Goal: Transaction & Acquisition: Purchase product/service

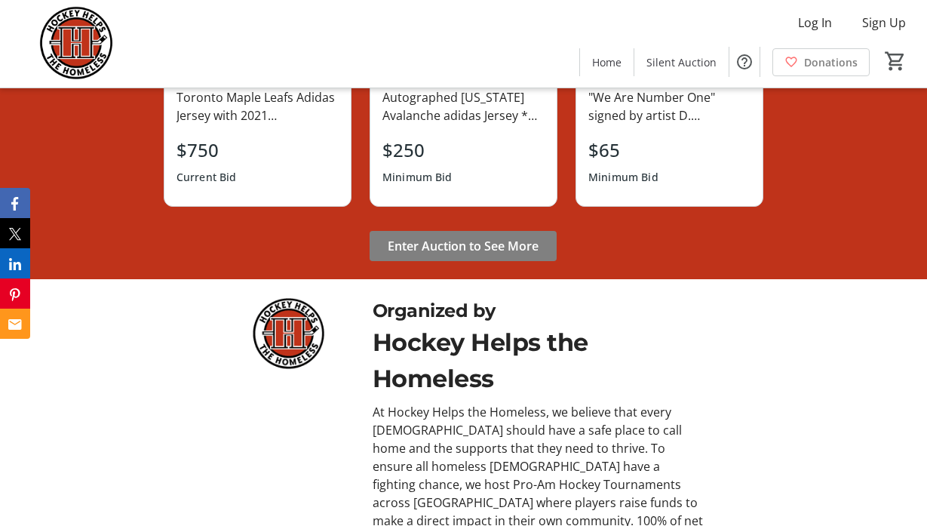
scroll to position [1131, 0]
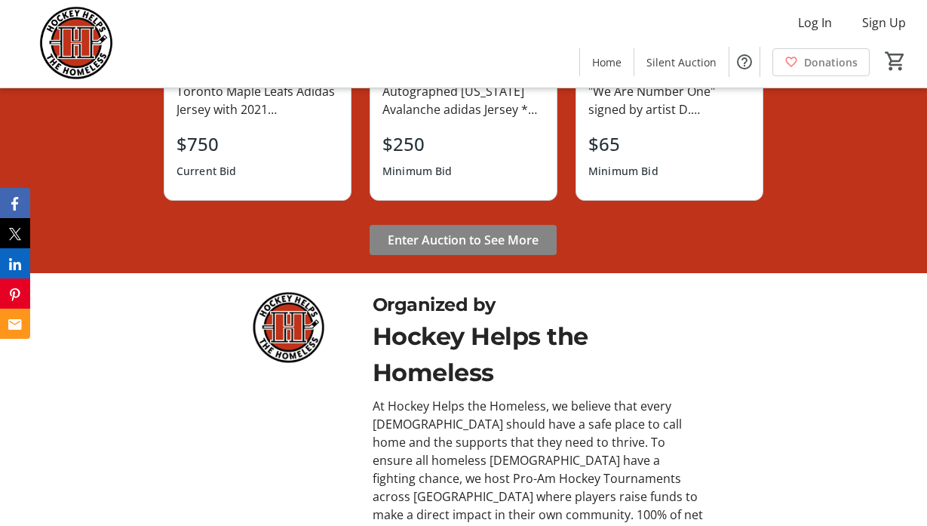
click at [446, 238] on span "Enter Auction to See More" at bounding box center [463, 240] width 151 height 18
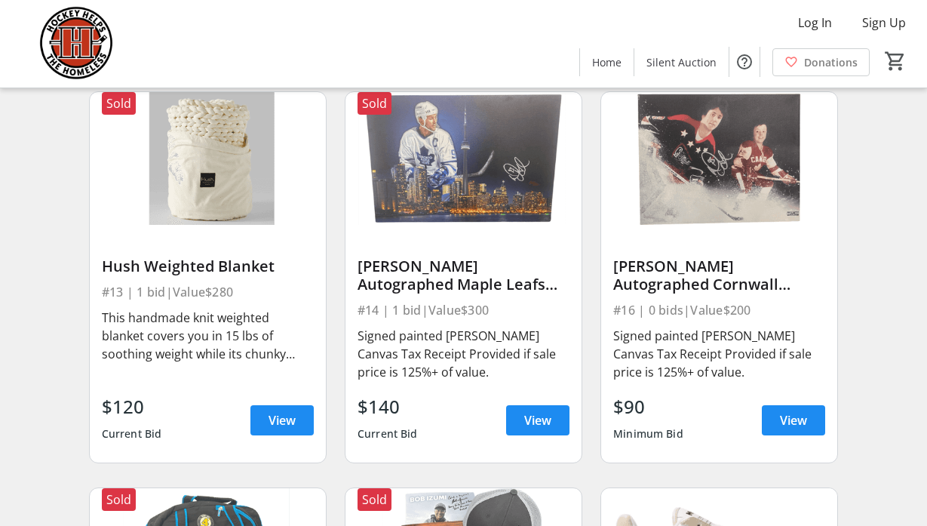
scroll to position [1734, 0]
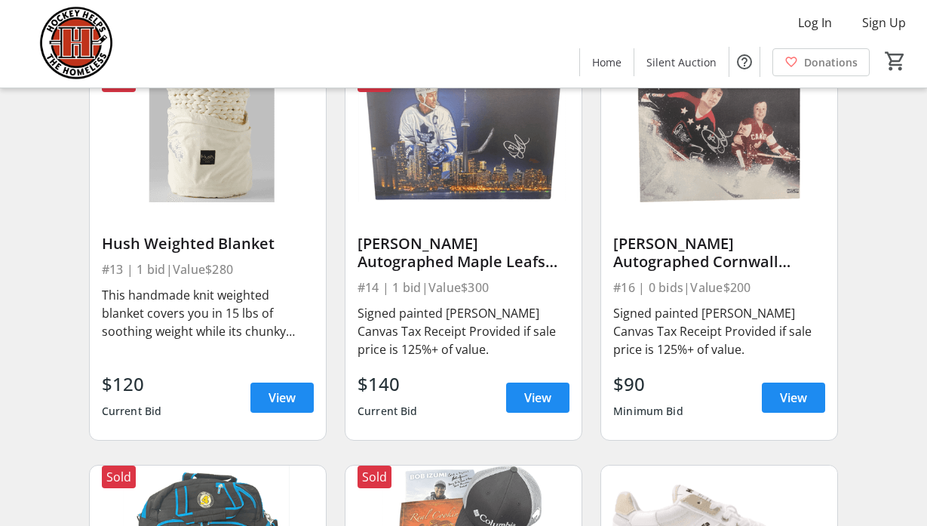
click at [696, 347] on div "Signed painted [PERSON_NAME] Canvas Tax Receipt Provided if sale price is 125%+…" at bounding box center [719, 331] width 212 height 54
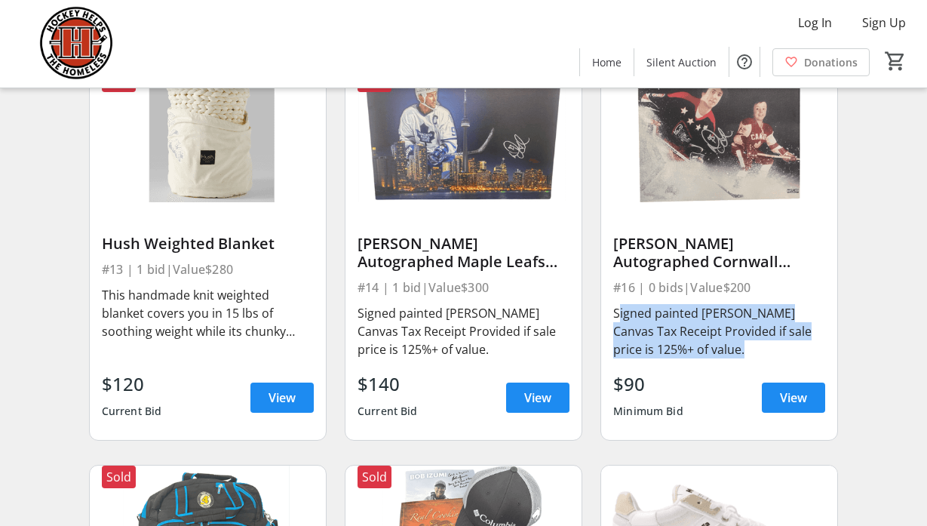
drag, startPoint x: 708, startPoint y: 353, endPoint x: 601, endPoint y: 314, distance: 114.0
click at [601, 314] on div "Doug Gilmour Autographed Cornwall Royals Canvas #16 | 0 bids | Value $200 Signe…" at bounding box center [719, 320] width 236 height 237
copy div "Signed painted Doug Gilmour Canvas Tax Receipt Provided if sale price is 125%+ …"
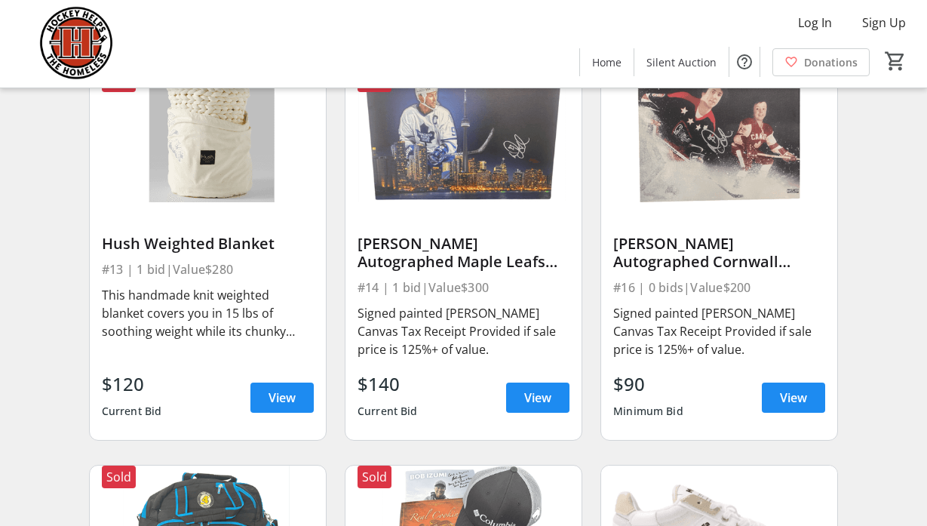
click at [706, 296] on div "#16 | 0 bids | Value $200" at bounding box center [719, 287] width 212 height 21
click at [740, 263] on div "Doug Gilmour Autographed Cornwall Royals Canvas" at bounding box center [719, 253] width 212 height 36
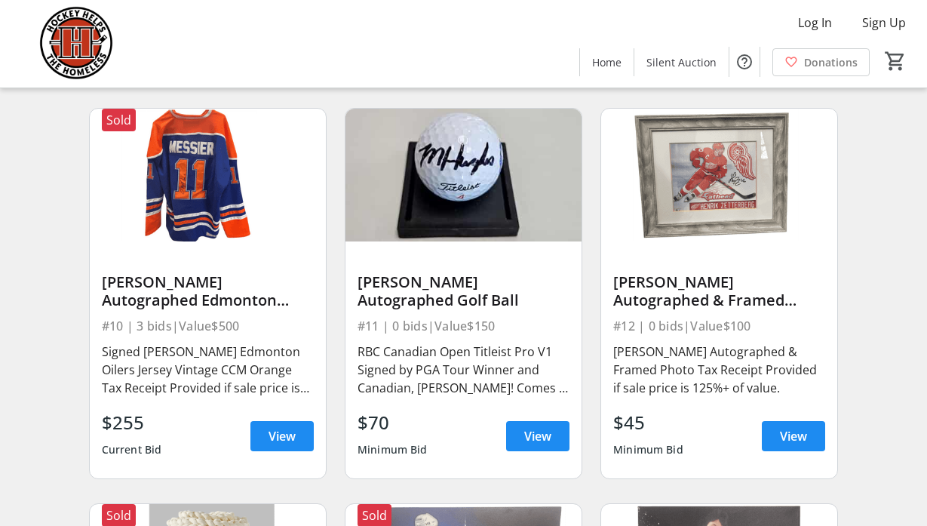
scroll to position [1433, 0]
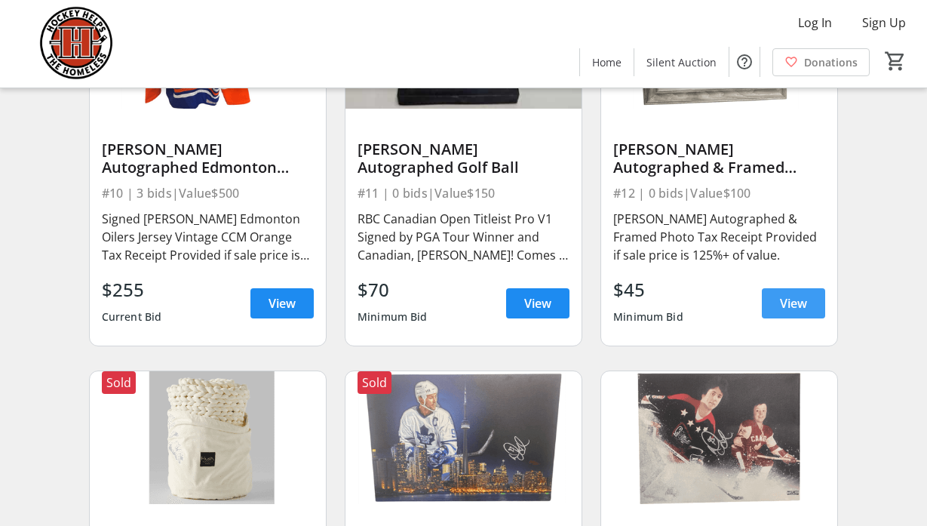
click at [817, 313] on span at bounding box center [793, 303] width 63 height 36
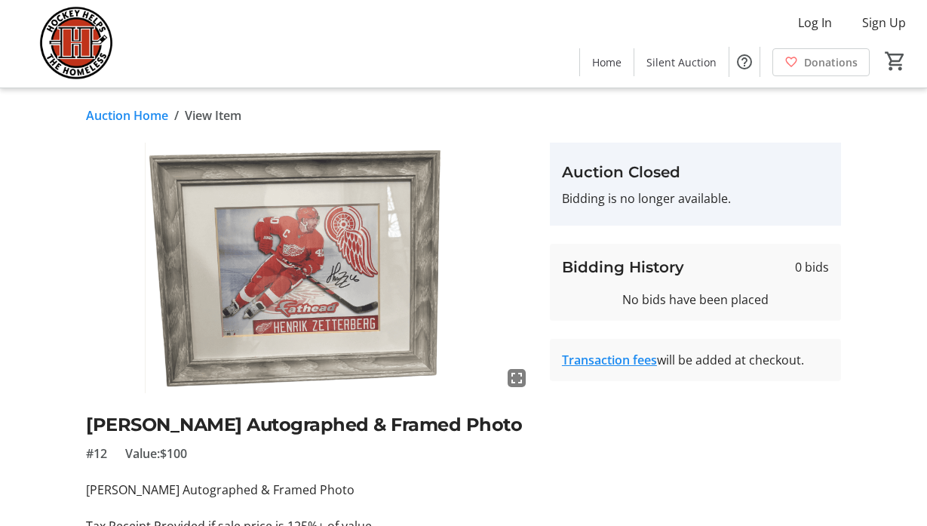
click at [440, 292] on img at bounding box center [309, 268] width 446 height 250
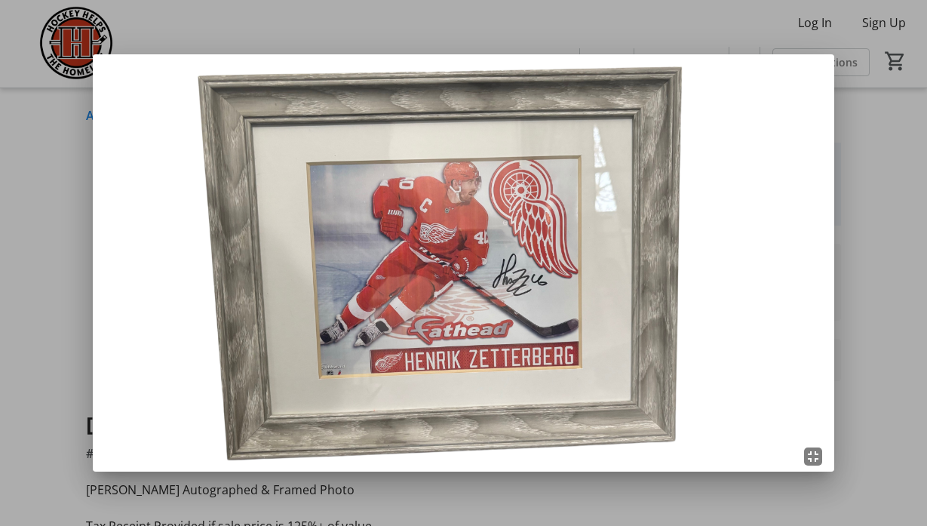
click at [897, 255] on div at bounding box center [463, 263] width 927 height 526
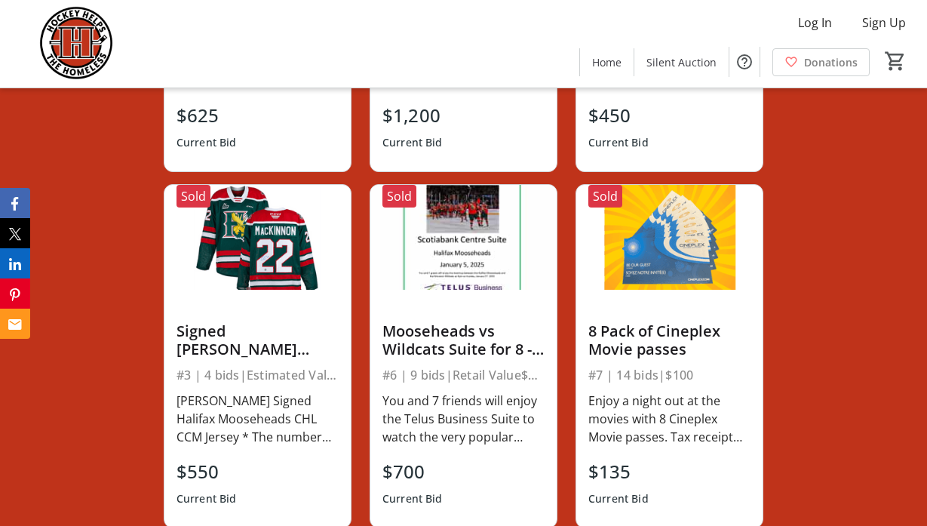
scroll to position [948, 0]
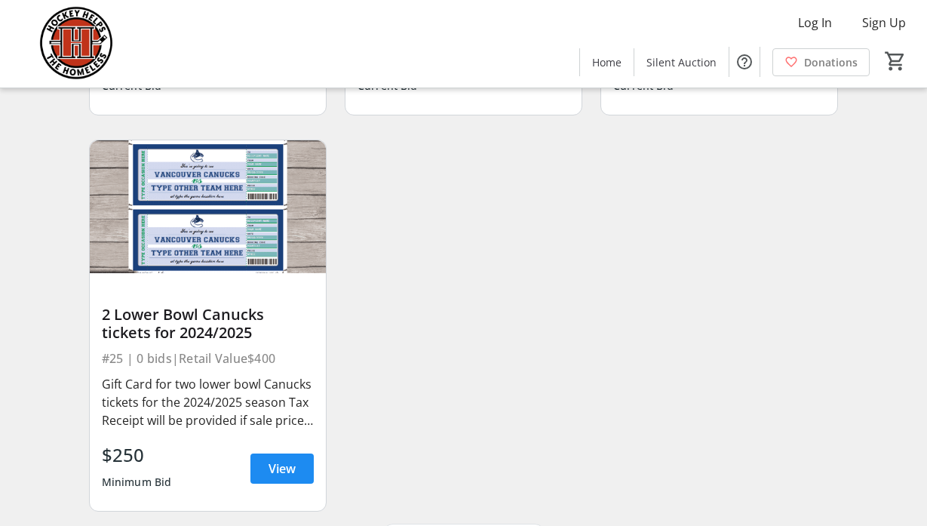
scroll to position [3271, 0]
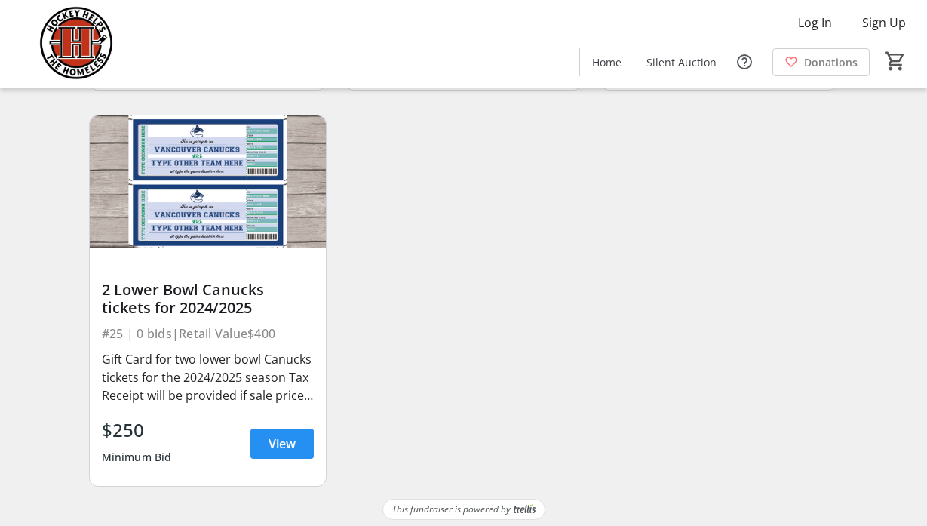
click at [278, 452] on span "View" at bounding box center [281, 443] width 27 height 18
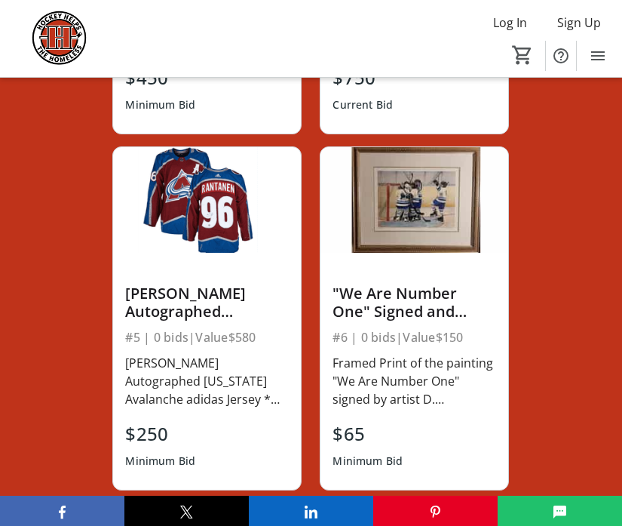
scroll to position [1734, 0]
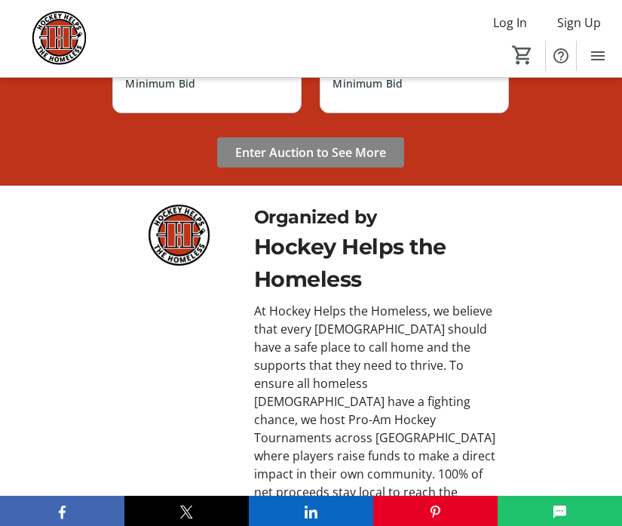
click at [337, 161] on span "Enter Auction to See More" at bounding box center [310, 152] width 151 height 18
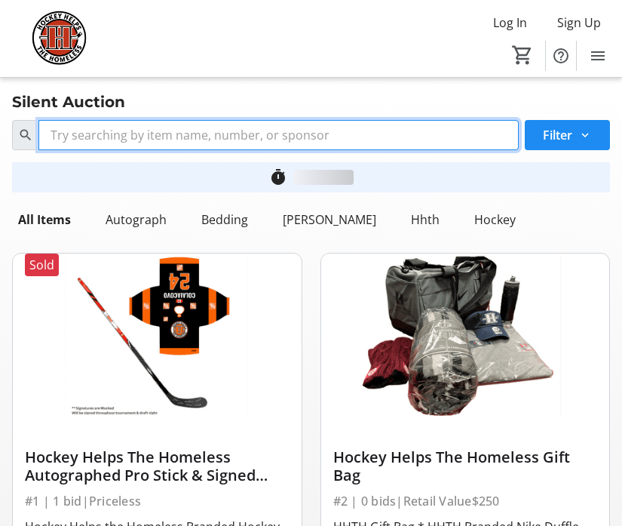
click at [149, 131] on input "Search" at bounding box center [278, 135] width 480 height 30
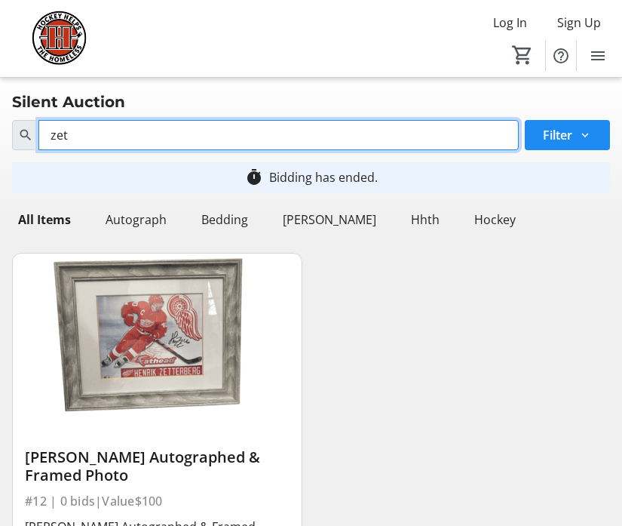
type input "zet"
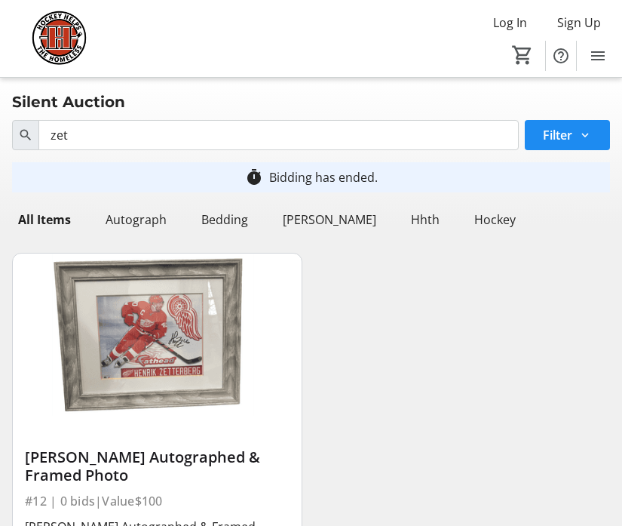
drag, startPoint x: 143, startPoint y: 452, endPoint x: 167, endPoint y: 458, distance: 24.9
click at [165, 458] on div "[PERSON_NAME] Autographed & Framed Photo" at bounding box center [157, 466] width 265 height 36
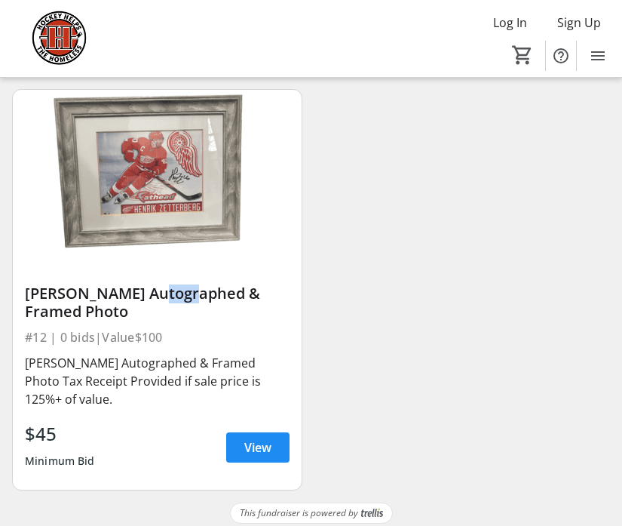
scroll to position [173, 0]
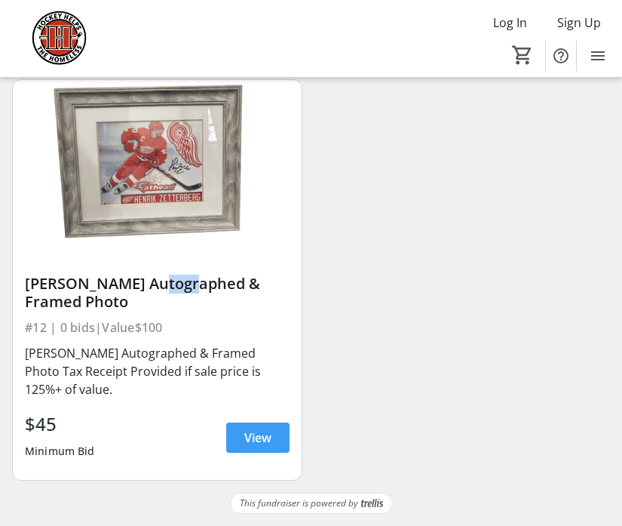
click at [257, 439] on span "View" at bounding box center [257, 437] width 27 height 18
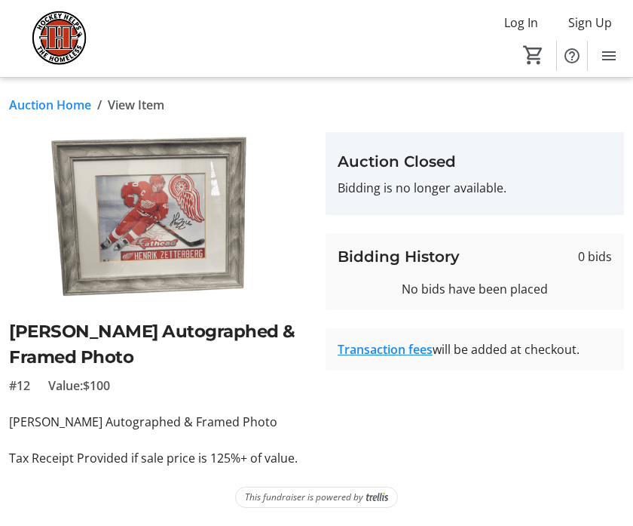
click at [413, 51] on div "Log In Sign Up Home Silent Auction Donations 0" at bounding box center [316, 38] width 633 height 77
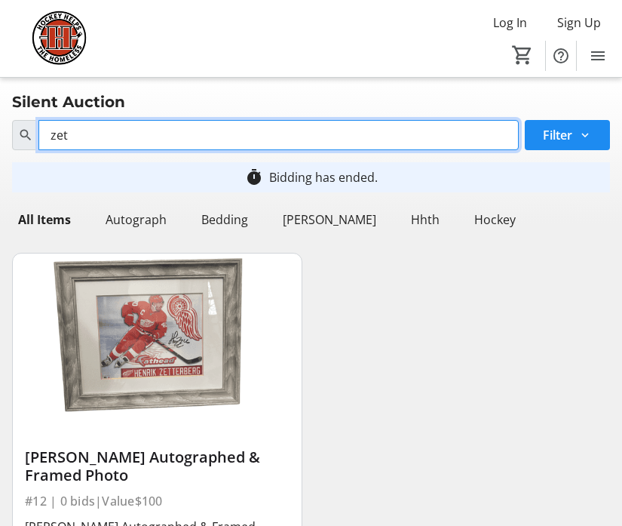
drag, startPoint x: 86, startPoint y: 138, endPoint x: 58, endPoint y: 149, distance: 29.8
click at [58, 149] on input "zet" at bounding box center [278, 135] width 480 height 30
click at [166, 127] on input "zet" at bounding box center [278, 135] width 480 height 30
click at [157, 133] on input "zet" at bounding box center [278, 135] width 480 height 30
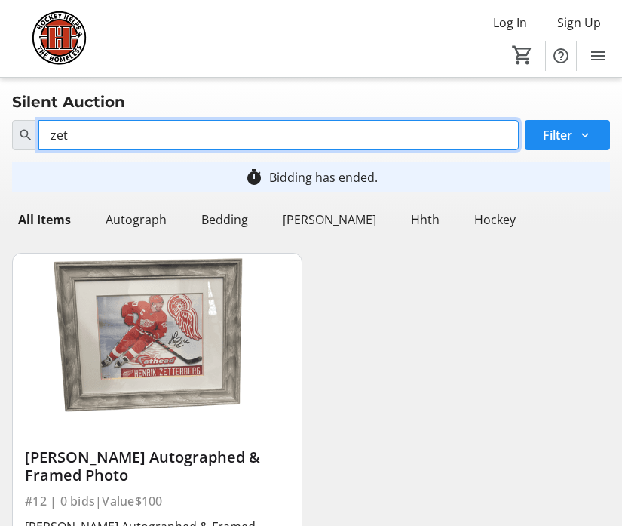
click at [155, 134] on input "zet" at bounding box center [278, 135] width 480 height 30
click at [154, 135] on input "zet" at bounding box center [278, 135] width 480 height 30
click at [153, 136] on input "zet" at bounding box center [278, 135] width 480 height 30
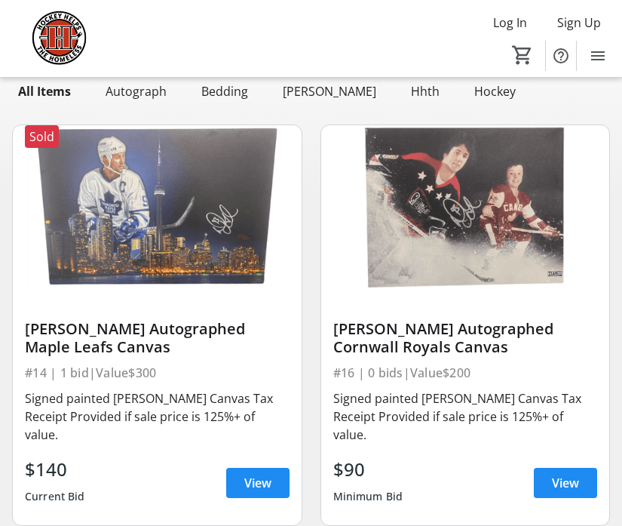
scroll to position [151, 0]
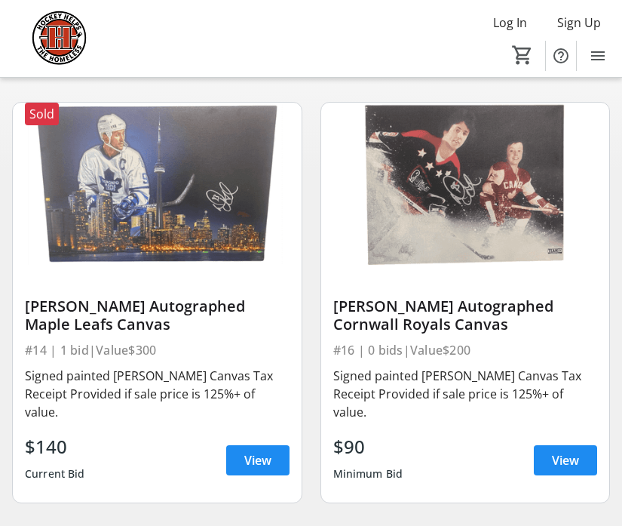
type input "gil"
click at [422, 310] on div "Doug Gilmour Autographed Cornwall Royals Canvas" at bounding box center [465, 315] width 265 height 36
click at [556, 456] on span "View" at bounding box center [565, 460] width 27 height 18
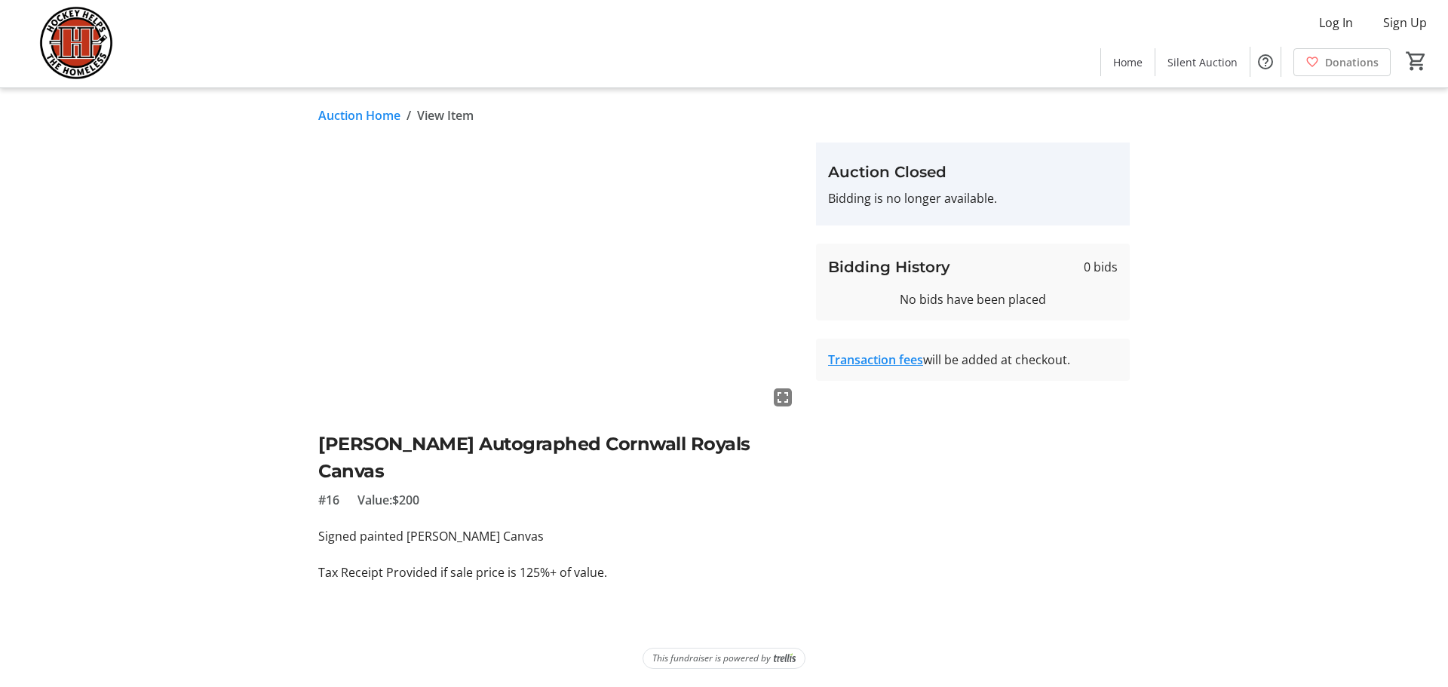
click at [785, 400] on mat-icon "fullscreen" at bounding box center [783, 397] width 18 height 18
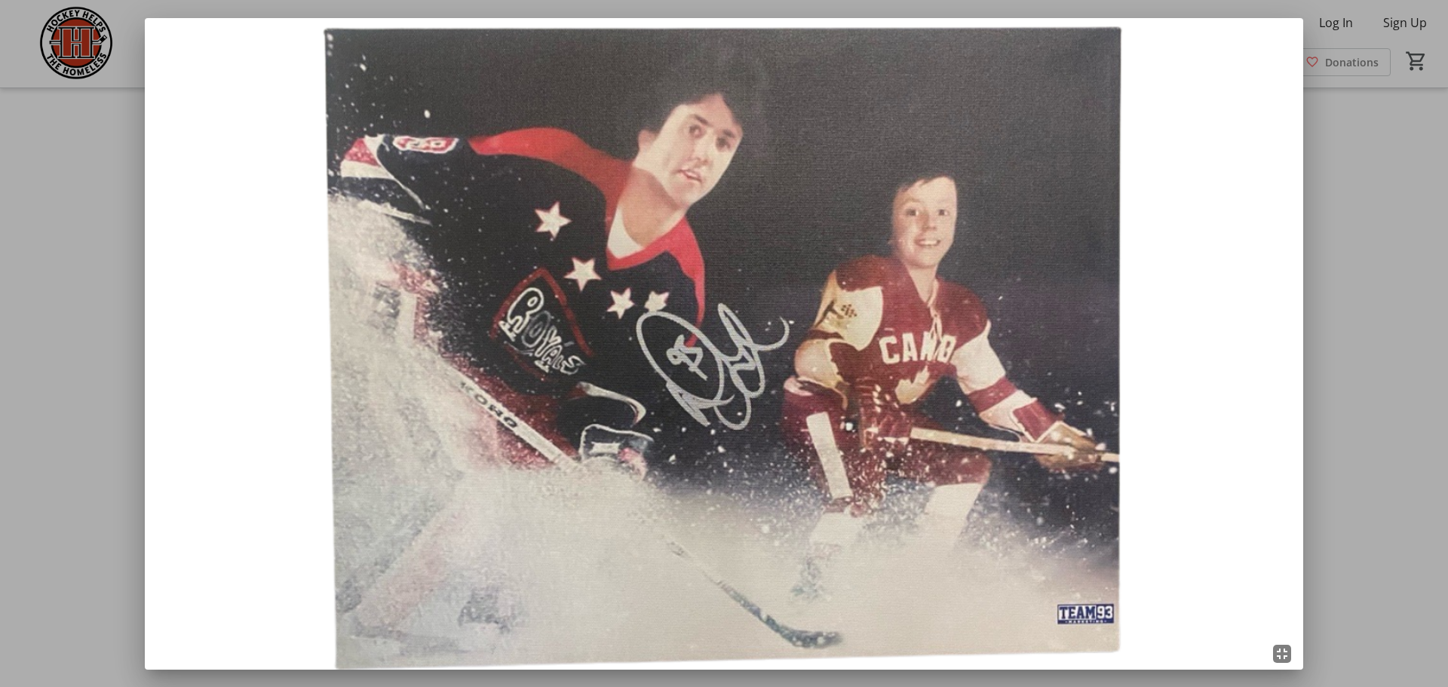
click at [937, 374] on div at bounding box center [724, 343] width 1448 height 687
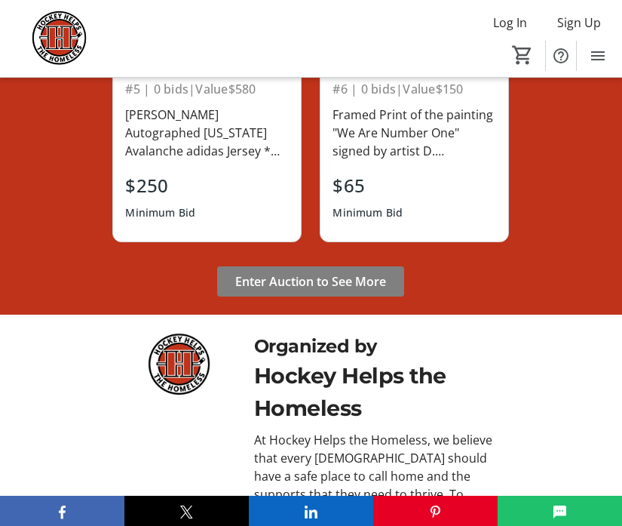
scroll to position [1803, 0]
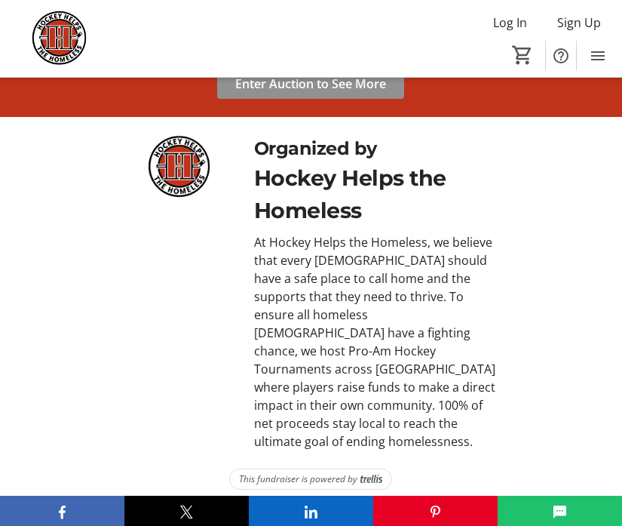
click at [302, 93] on span "Enter Auction to See More" at bounding box center [310, 84] width 151 height 18
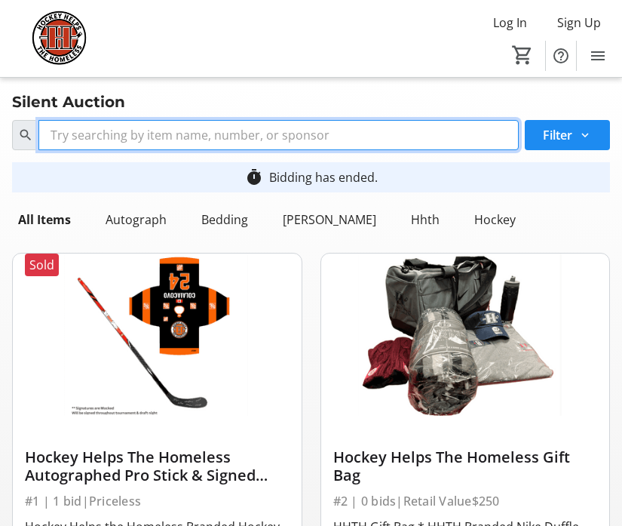
click at [286, 128] on input "Search" at bounding box center [278, 135] width 480 height 30
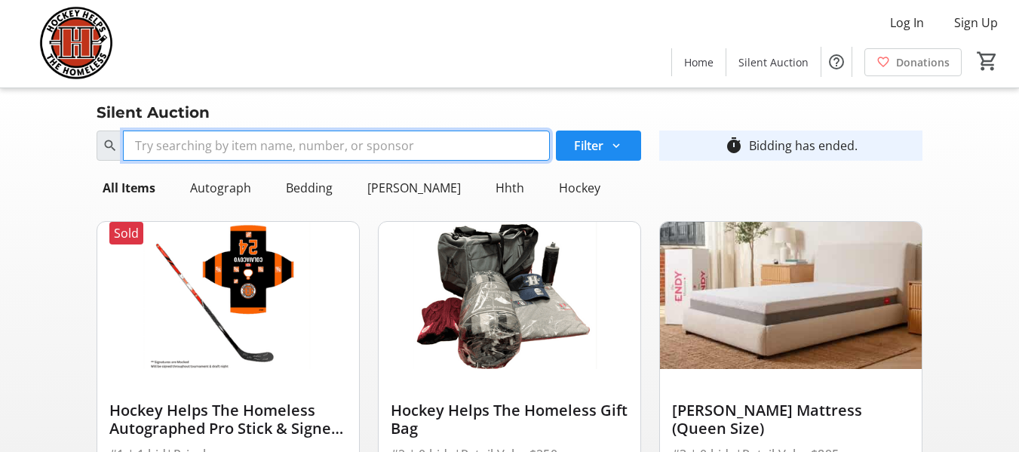
click at [359, 153] on input "Search" at bounding box center [336, 145] width 427 height 30
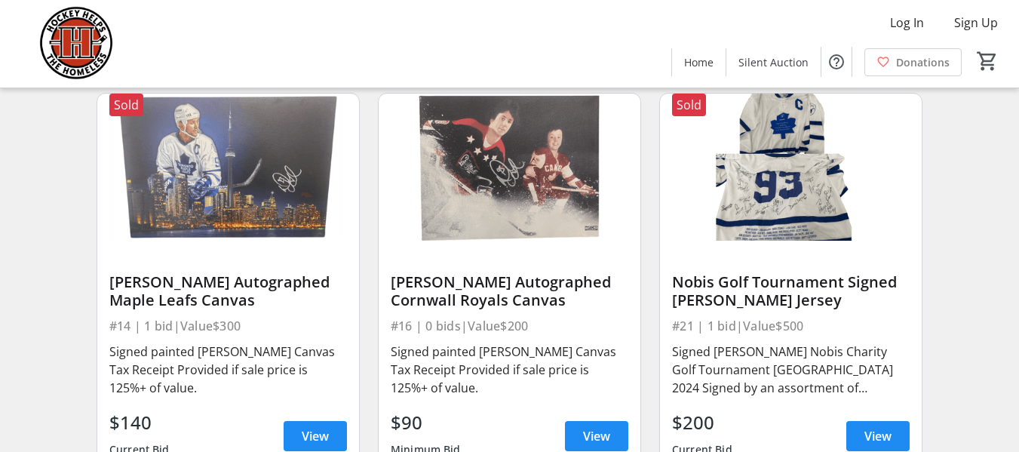
scroll to position [201, 0]
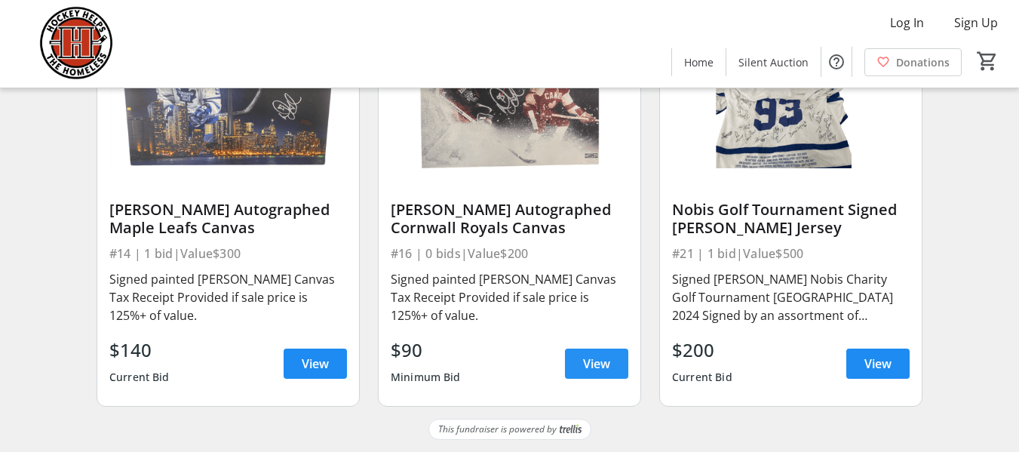
type input "doug"
click at [577, 355] on span at bounding box center [596, 363] width 63 height 36
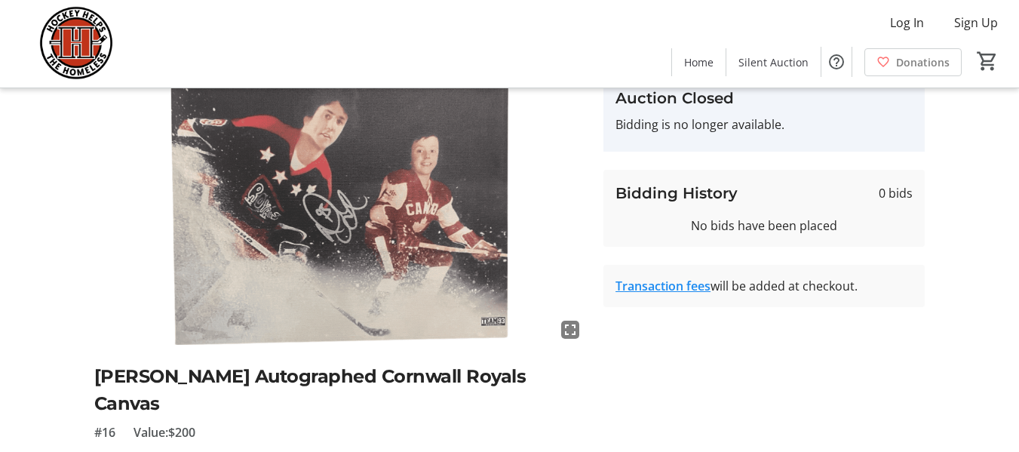
scroll to position [166, 0]
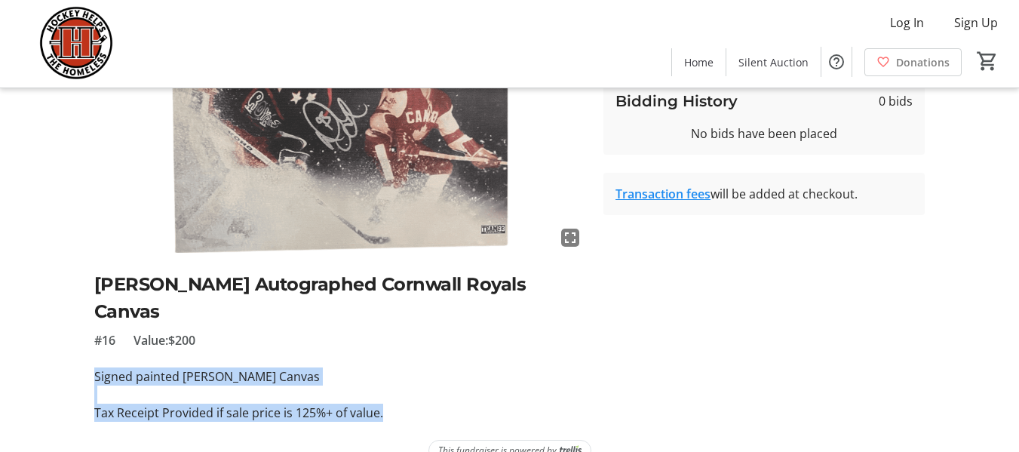
drag, startPoint x: 384, startPoint y: 385, endPoint x: 349, endPoint y: 241, distance: 148.2
click at [81, 352] on div "fullscreen Doug Gilmour Autographed Cornwall Royals Canvas #16 Value: $200 Sign…" at bounding box center [509, 199] width 1019 height 445
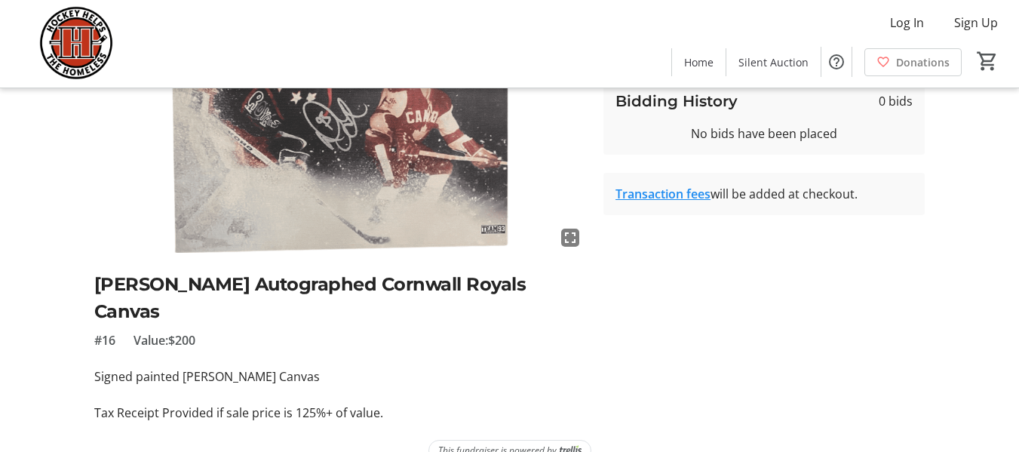
click at [319, 288] on h2 "[PERSON_NAME] Autographed Cornwall Royals Canvas" at bounding box center [340, 298] width 492 height 54
click at [319, 289] on h2 "[PERSON_NAME] Autographed Cornwall Royals Canvas" at bounding box center [340, 298] width 492 height 54
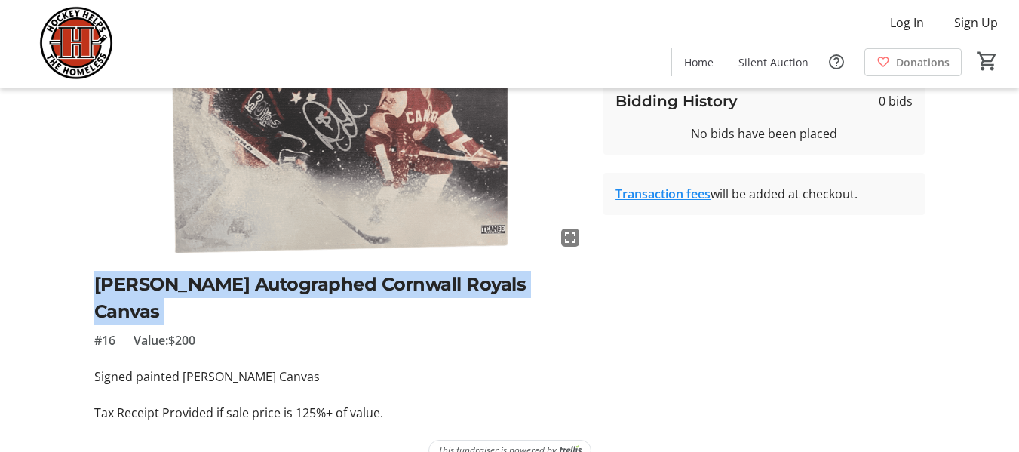
click at [319, 289] on h2 "[PERSON_NAME] Autographed Cornwall Royals Canvas" at bounding box center [340, 298] width 492 height 54
copy h2 "Doug Gilmour Autographed Cornwall Royals Canvas"
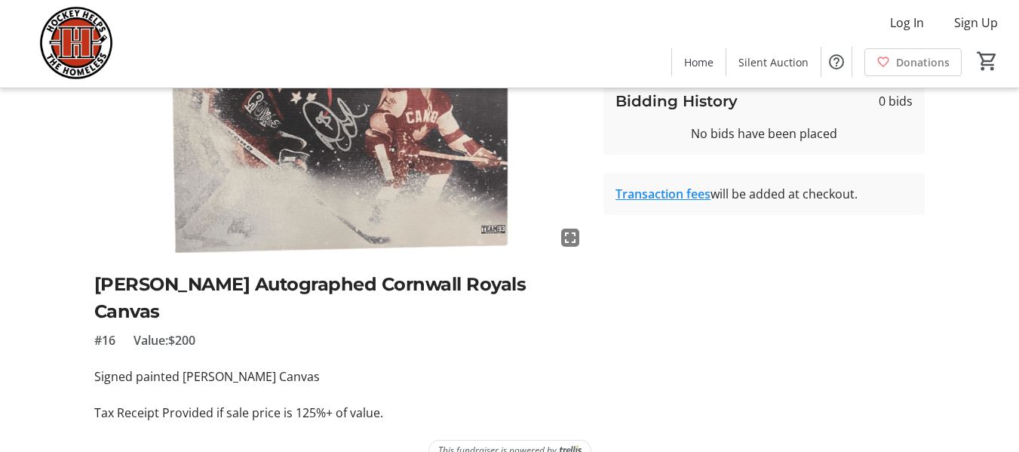
click at [395, 338] on div "fullscreen Doug Gilmour Autographed Cornwall Royals Canvas #16 Value: $200 Sign…" at bounding box center [340, 199] width 492 height 445
drag, startPoint x: 211, startPoint y: 353, endPoint x: 225, endPoint y: 349, distance: 14.1
click at [219, 367] on p "Signed painted Doug Gilmour Canvas" at bounding box center [340, 376] width 492 height 18
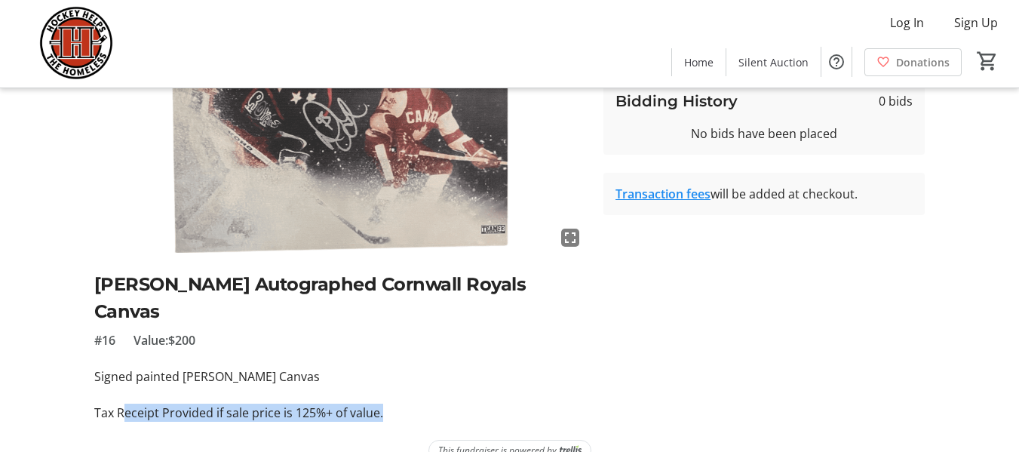
drag, startPoint x: 382, startPoint y: 386, endPoint x: 124, endPoint y: 388, distance: 257.9
click at [124, 403] on p "Tax Receipt Provided if sale price is 125%+ of value." at bounding box center [340, 412] width 492 height 18
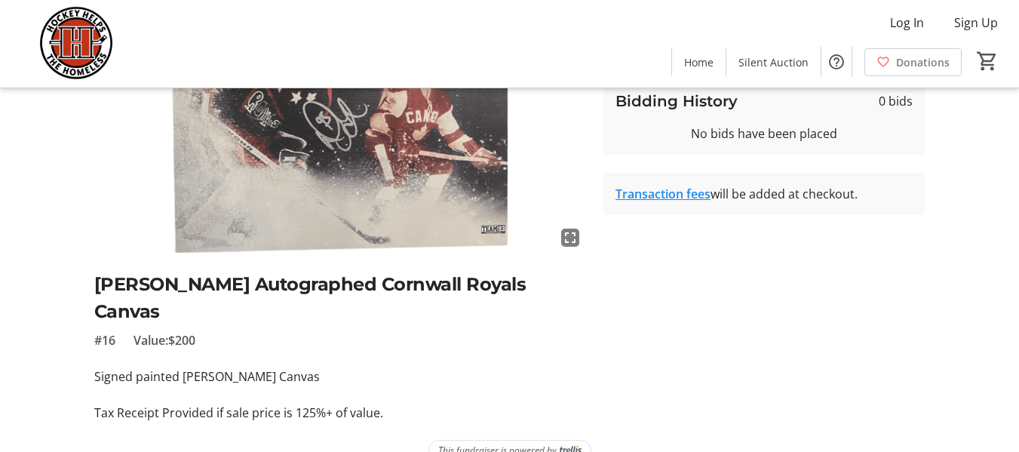
drag, startPoint x: 305, startPoint y: 317, endPoint x: 353, endPoint y: 310, distance: 48.8
click at [314, 331] on div "#16 Value: $200" at bounding box center [340, 340] width 492 height 18
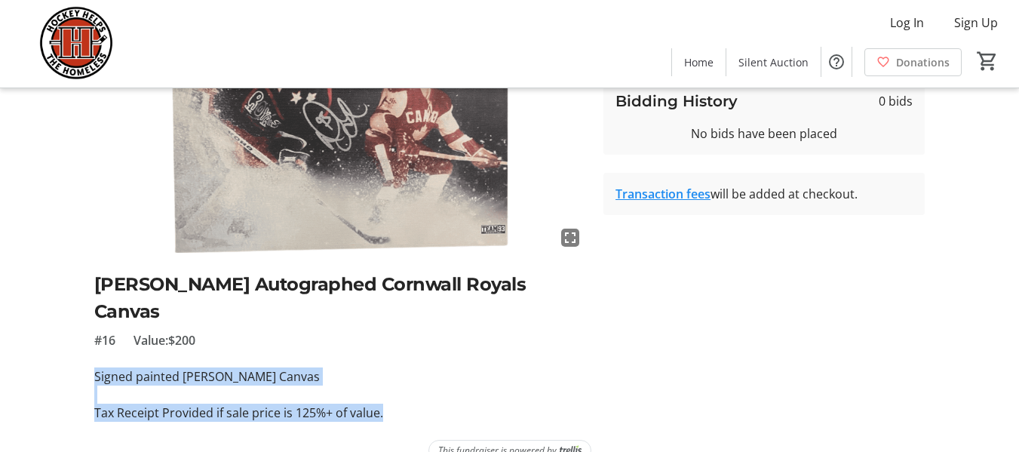
drag, startPoint x: 385, startPoint y: 388, endPoint x: 94, endPoint y: 350, distance: 293.6
click at [94, 367] on div "Signed painted Doug Gilmour Canvas Tax Receipt Provided if sale price is 125%+ …" at bounding box center [340, 394] width 492 height 54
copy div "Signed painted Doug Gilmour Canvas Tax Receipt Provided if sale price is 125%+ …"
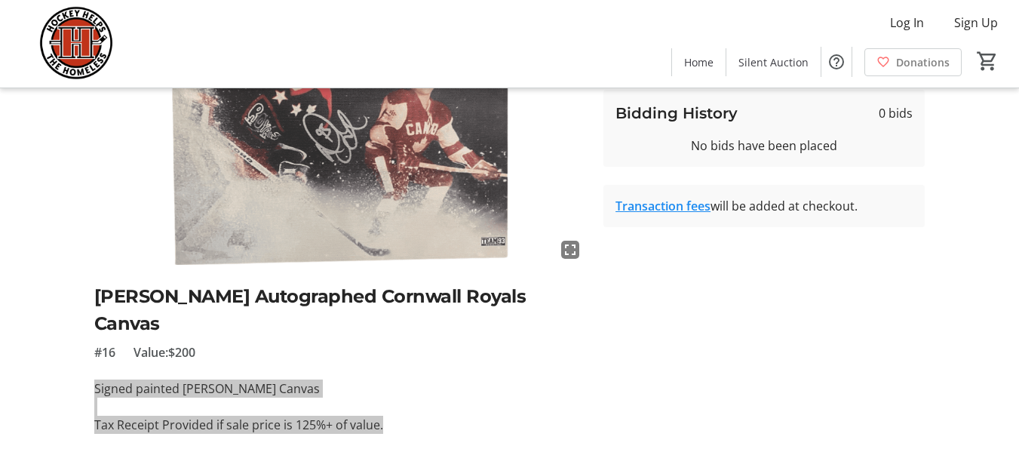
scroll to position [0, 0]
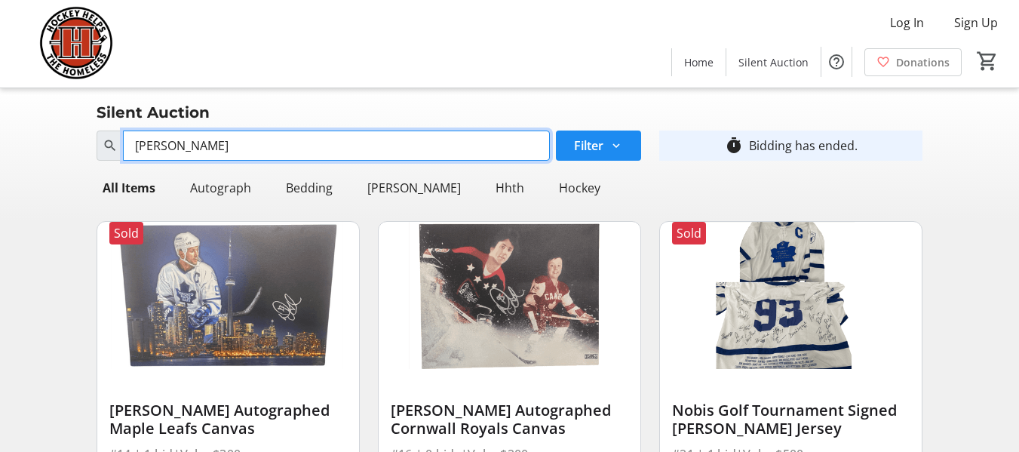
click at [157, 149] on input "doug" at bounding box center [336, 145] width 427 height 30
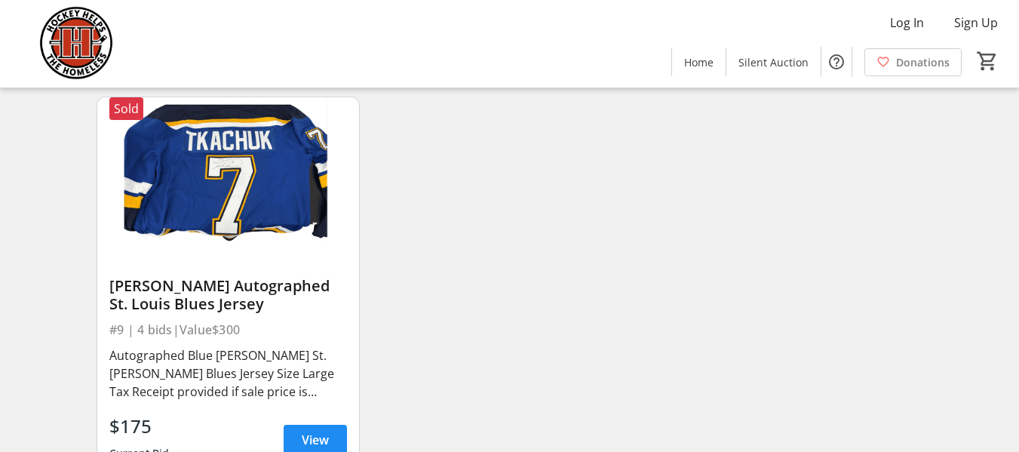
scroll to position [151, 0]
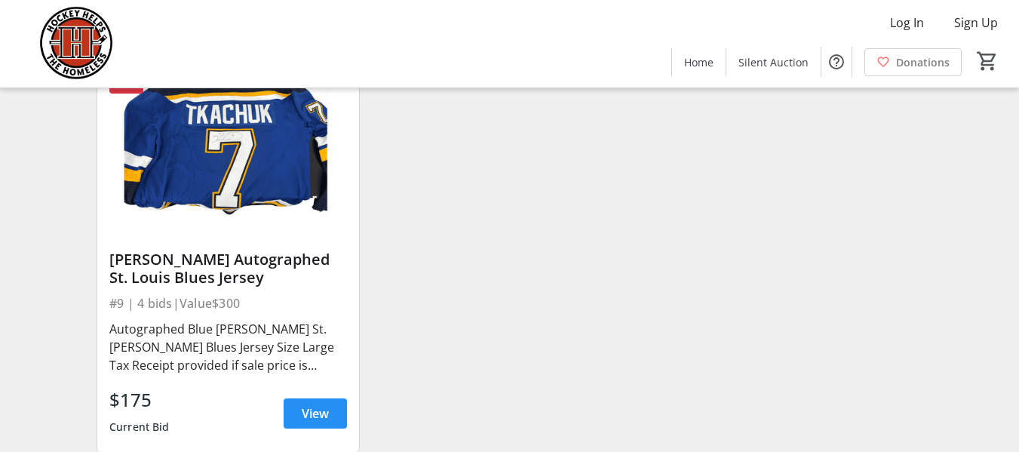
type input "keith"
click at [335, 401] on span at bounding box center [315, 413] width 63 height 36
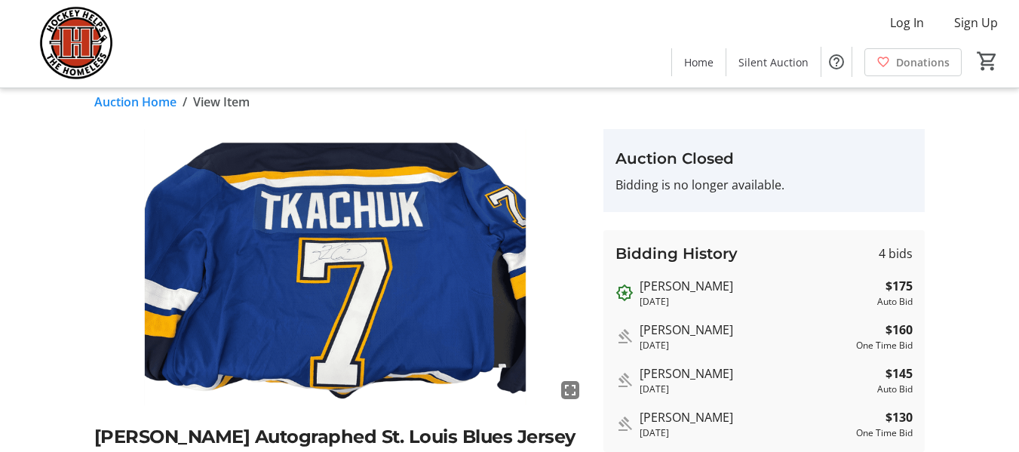
scroll to position [75, 0]
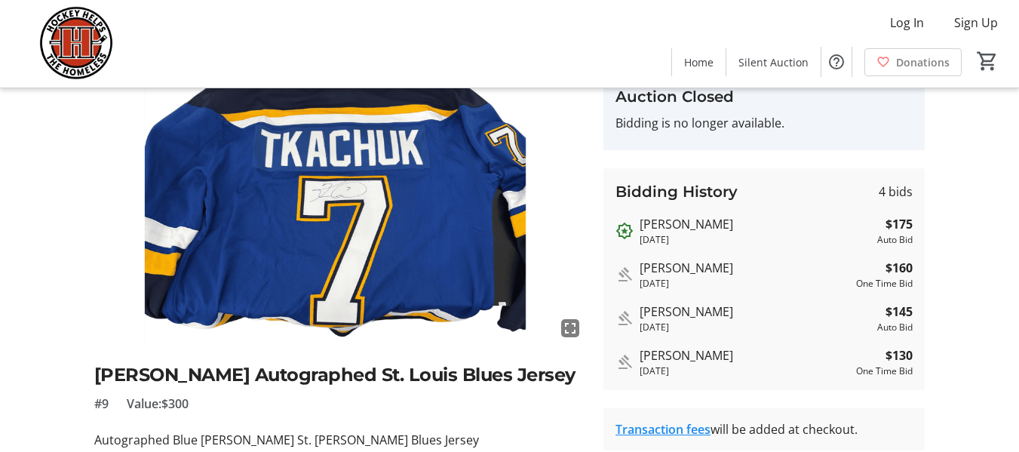
click at [563, 333] on mat-icon "fullscreen" at bounding box center [570, 328] width 18 height 18
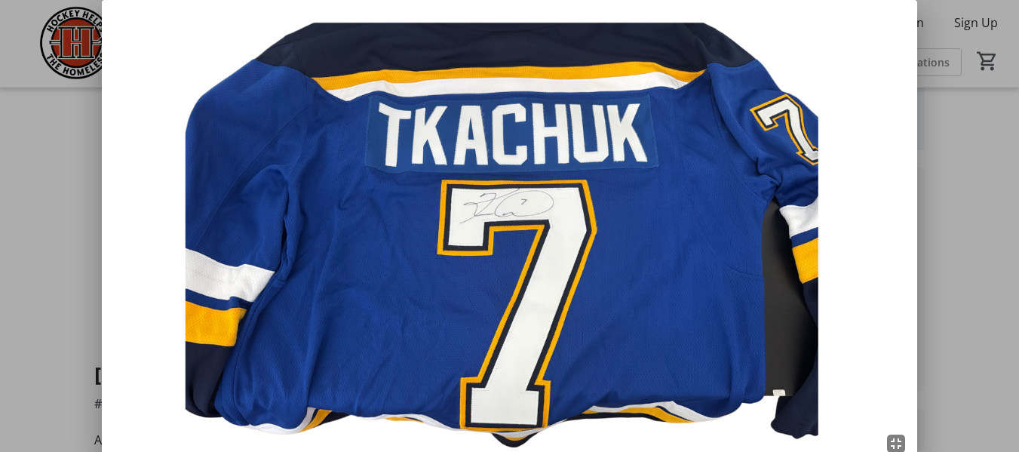
scroll to position [0, 0]
drag, startPoint x: 922, startPoint y: 181, endPoint x: 923, endPoint y: 192, distance: 10.6
click at [633, 184] on div "fullscreen_exit" at bounding box center [509, 226] width 1019 height 452
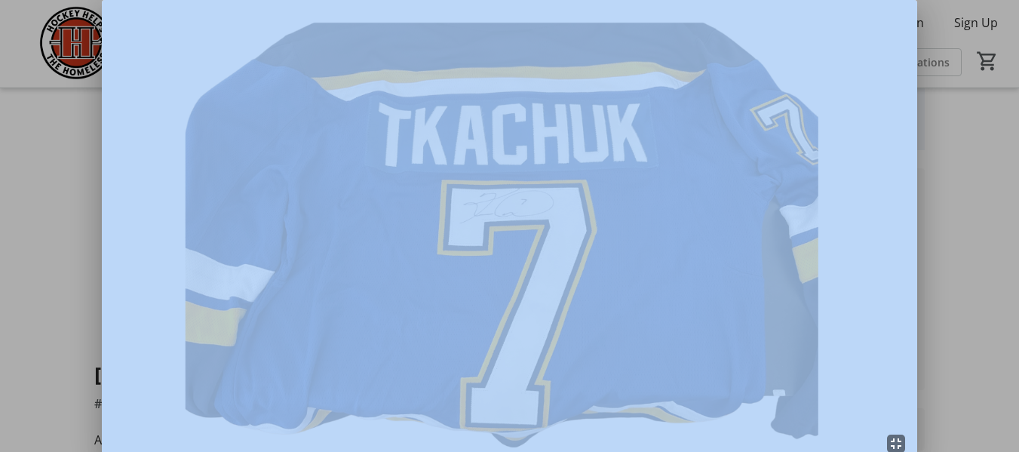
click at [633, 218] on div at bounding box center [509, 226] width 1019 height 452
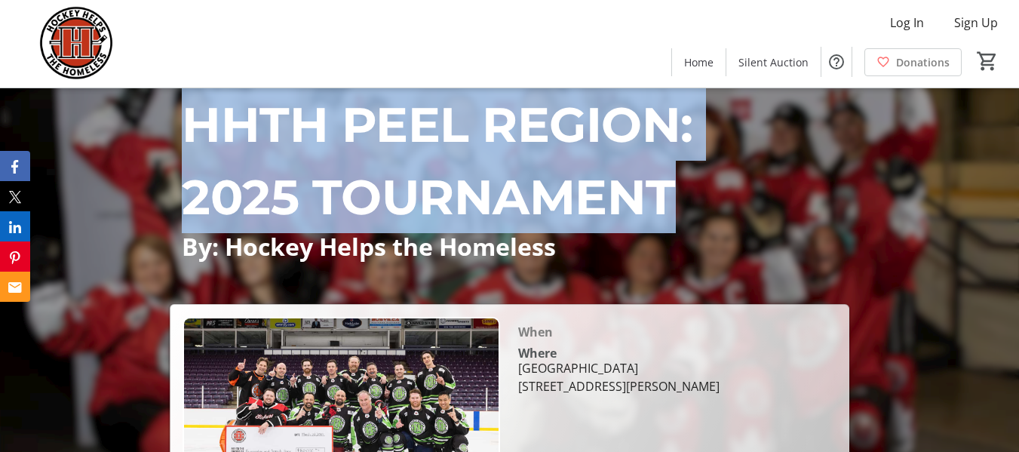
drag, startPoint x: 664, startPoint y: 185, endPoint x: 293, endPoint y: 142, distance: 372.8
click at [198, 143] on h1 "HHTH PEEL REGION: 2025 TOURNAMENT" at bounding box center [509, 160] width 679 height 145
copy h1 "HHTH PEEL REGION: 2025 TOURNAMENT"
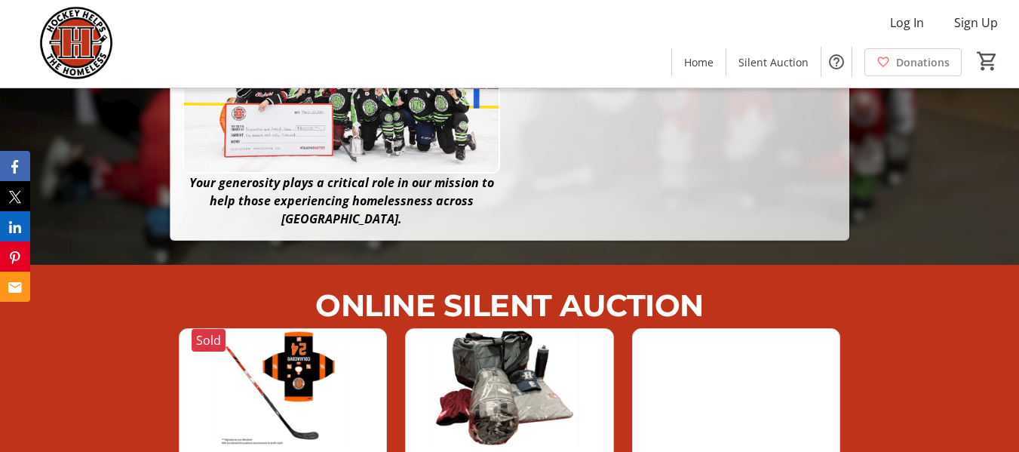
scroll to position [75, 0]
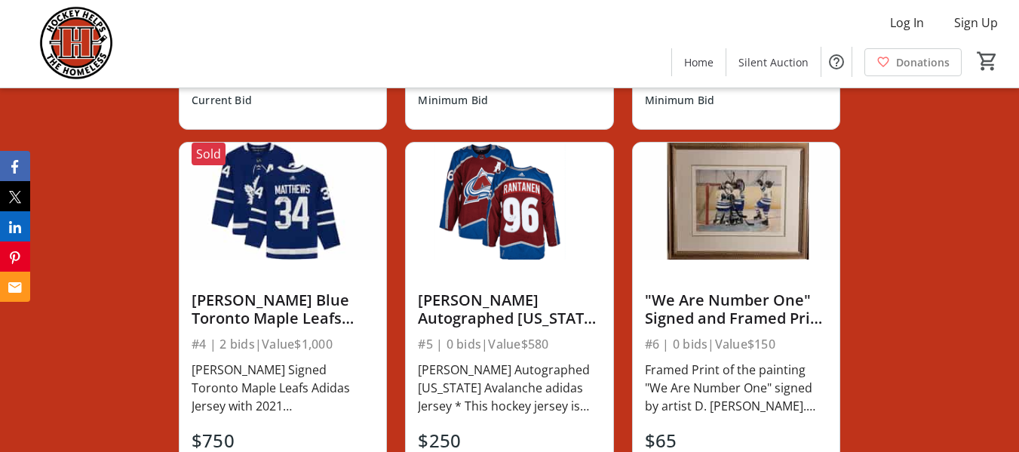
scroll to position [980, 0]
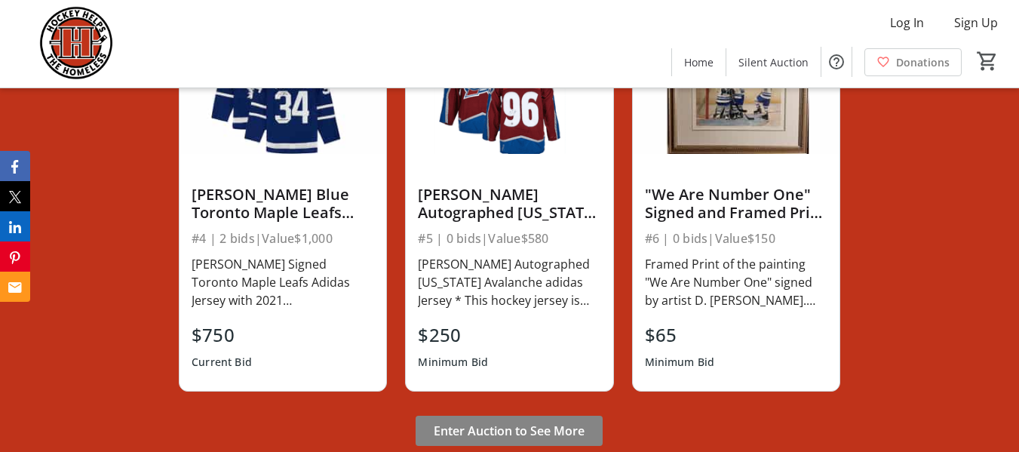
click at [461, 422] on span "Enter Auction to See More" at bounding box center [509, 431] width 151 height 18
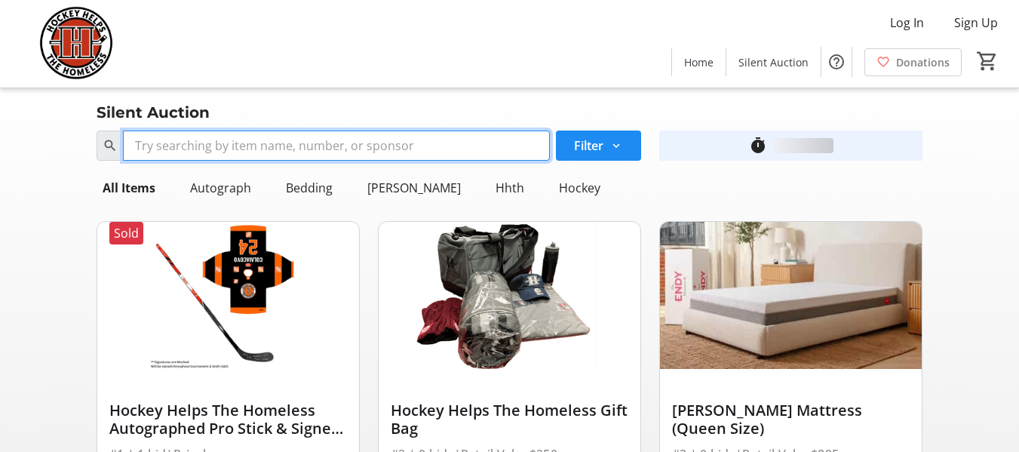
click at [343, 144] on input "Search" at bounding box center [336, 145] width 427 height 30
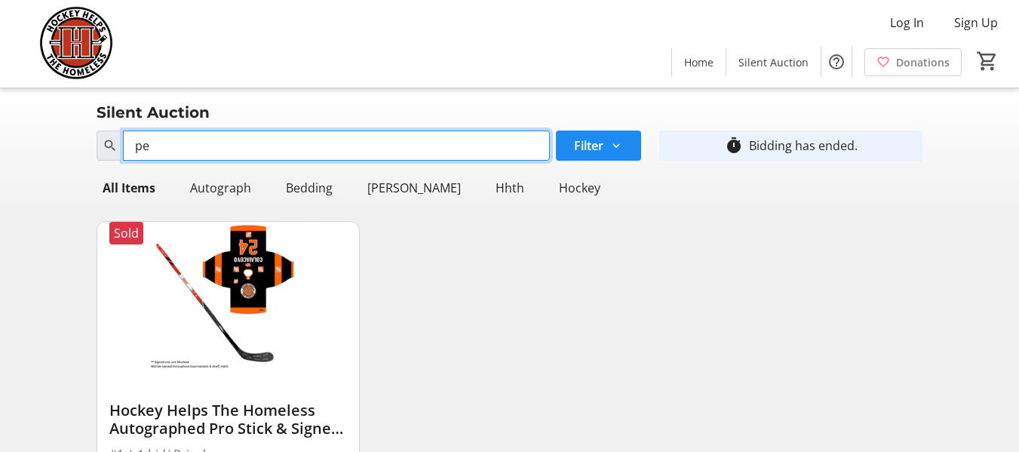
type input "p"
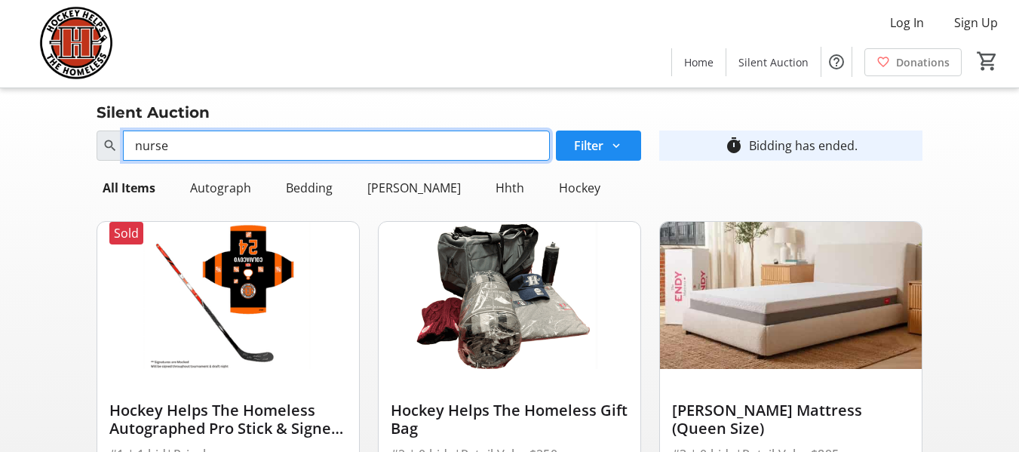
type input "nurse"
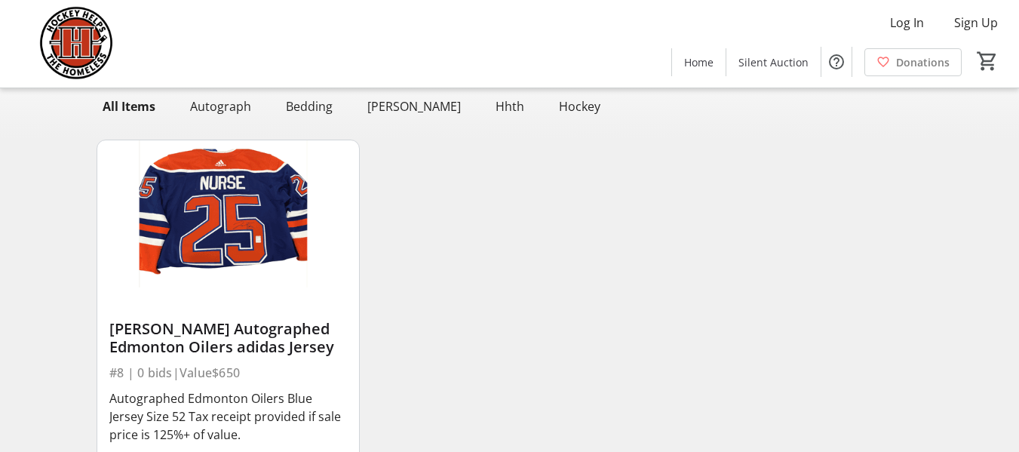
scroll to position [201, 0]
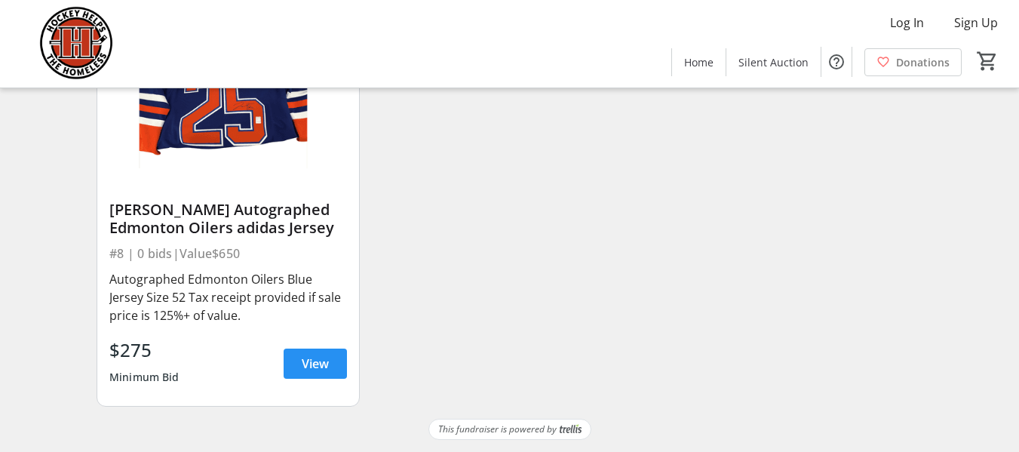
click at [330, 370] on span at bounding box center [315, 363] width 63 height 36
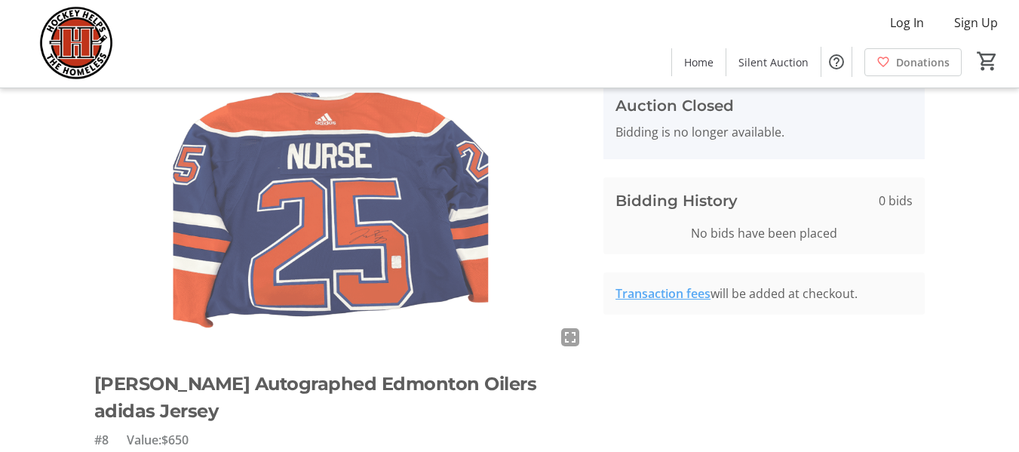
scroll to position [60, 0]
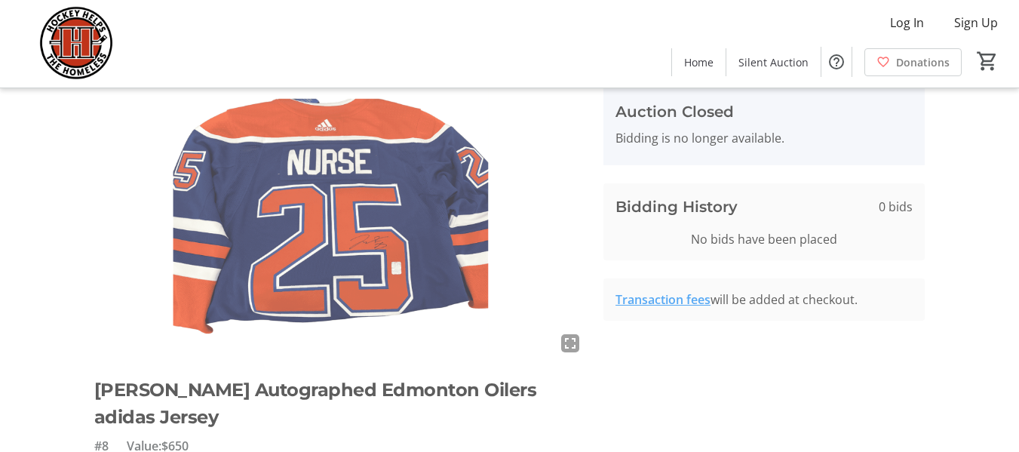
click at [571, 342] on mat-icon "fullscreen" at bounding box center [570, 343] width 18 height 18
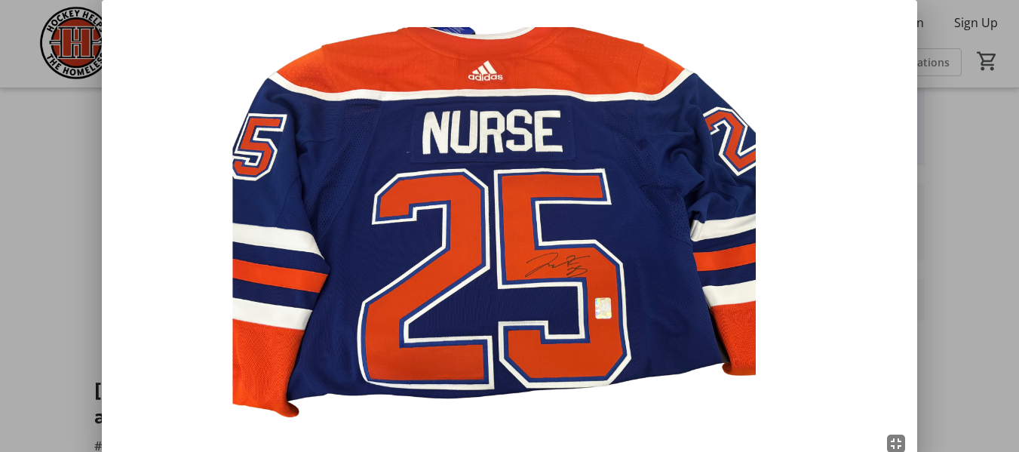
scroll to position [0, 0]
click at [909, 281] on img at bounding box center [509, 229] width 815 height 458
click at [973, 234] on div at bounding box center [509, 226] width 1019 height 452
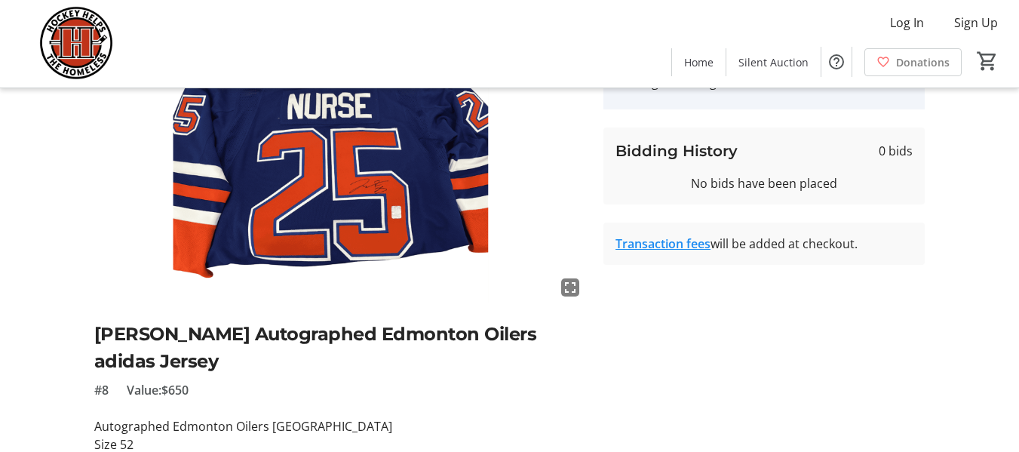
scroll to position [211, 0]
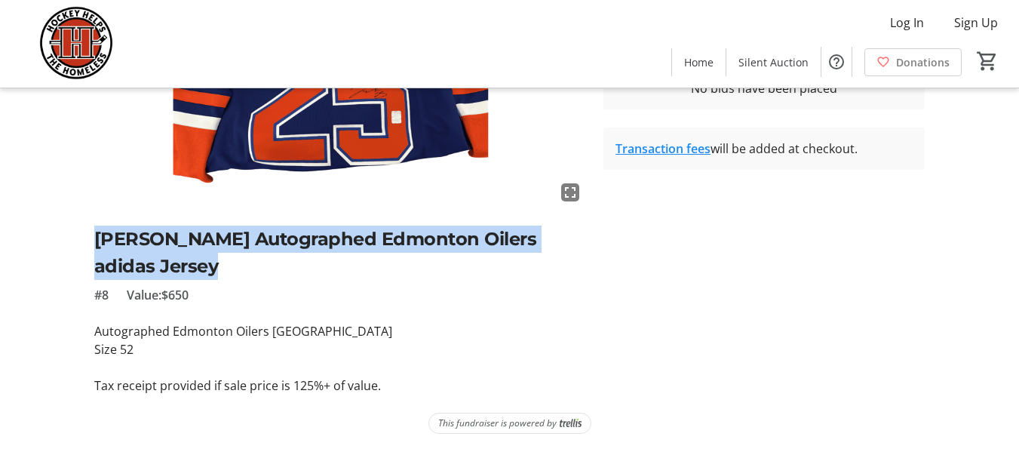
drag, startPoint x: 157, startPoint y: 261, endPoint x: 75, endPoint y: 228, distance: 87.7
click at [75, 228] on div "fullscreen [PERSON_NAME] Autographed Edmonton Oilers adidas Jersey #8 Value: $6…" at bounding box center [509, 162] width 1019 height 463
copy h2 "[PERSON_NAME] Autographed Edmonton Oilers adidas Jersey"
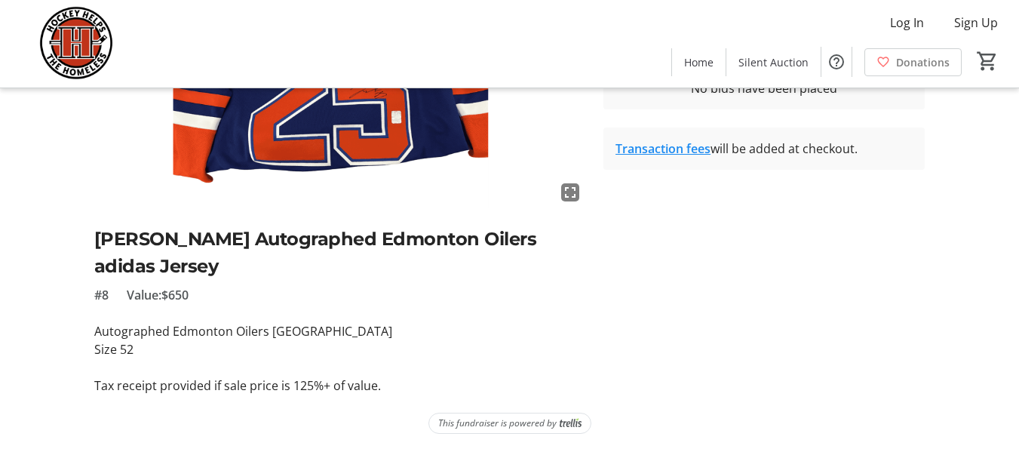
click at [229, 333] on p "Autographed Edmonton Oilers [GEOGRAPHIC_DATA]" at bounding box center [340, 331] width 492 height 18
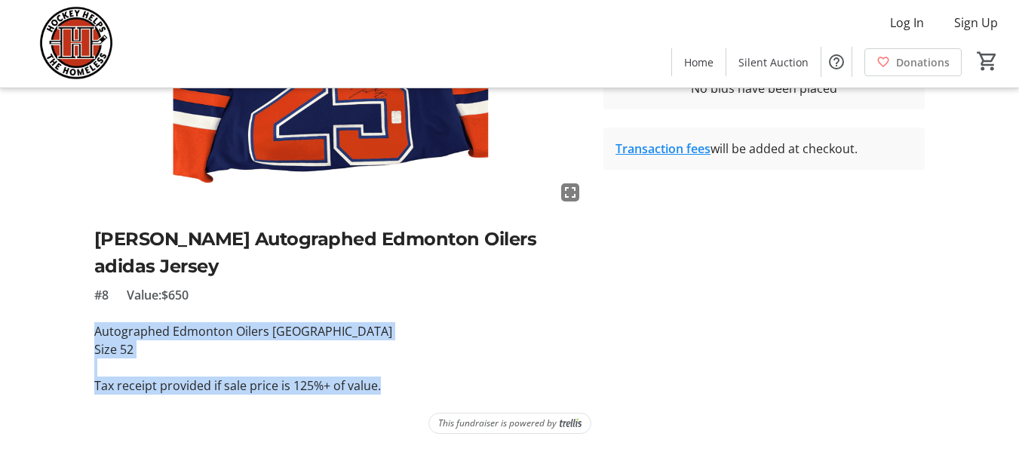
drag, startPoint x: 391, startPoint y: 389, endPoint x: 83, endPoint y: 339, distance: 311.8
click at [83, 339] on div "fullscreen [PERSON_NAME] Autographed Edmonton Oilers adidas Jersey #8 Value: $6…" at bounding box center [509, 162] width 1019 height 463
copy div "Autographed Edmonton Oilers Blue Jersey Size 52 Tax receipt provided if sale pr…"
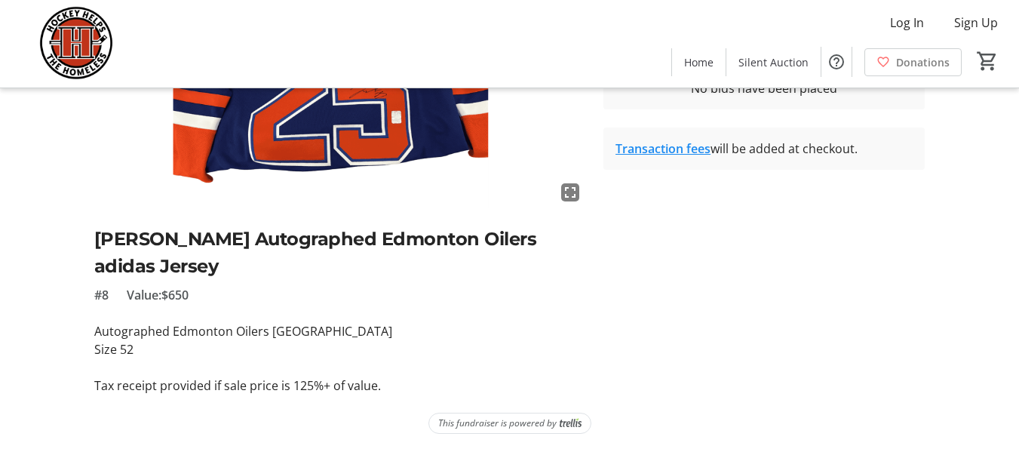
click at [211, 238] on h2 "[PERSON_NAME] Autographed Edmonton Oilers adidas Jersey" at bounding box center [340, 252] width 492 height 54
drag, startPoint x: 219, startPoint y: 242, endPoint x: 87, endPoint y: 241, distance: 132.0
click at [87, 241] on tr-auction-item-ui "fullscreen [PERSON_NAME] Autographed Edmonton Oilers adidas Jersey #8 Value: $6…" at bounding box center [340, 162] width 510 height 463
copy h2 "[PERSON_NAME]"
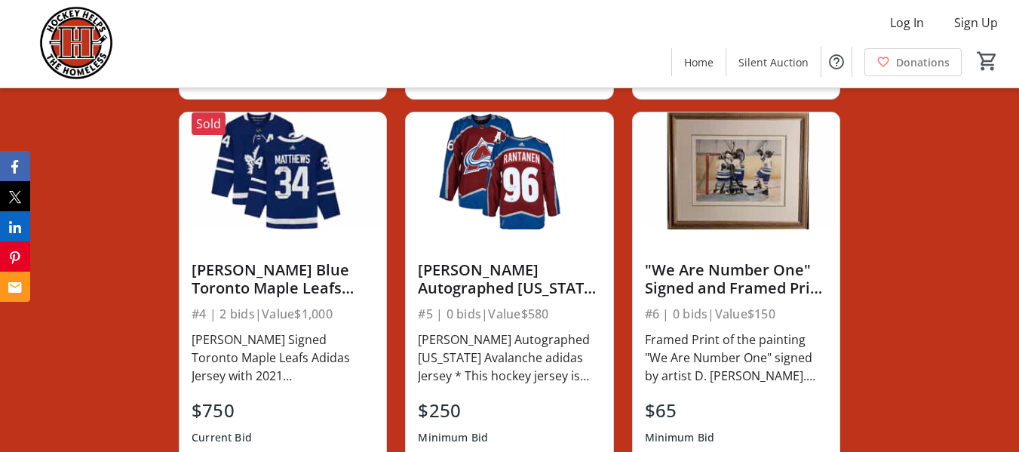
scroll to position [1131, 0]
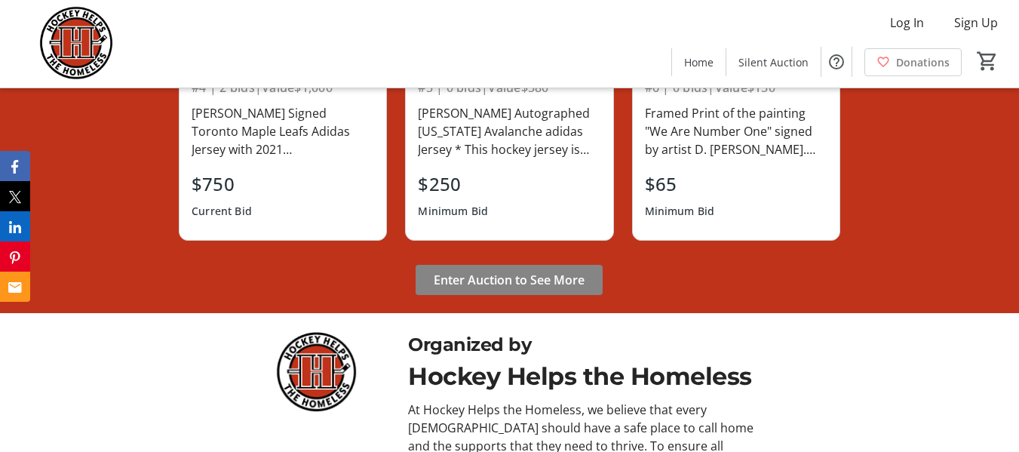
click at [467, 274] on span at bounding box center [509, 280] width 187 height 36
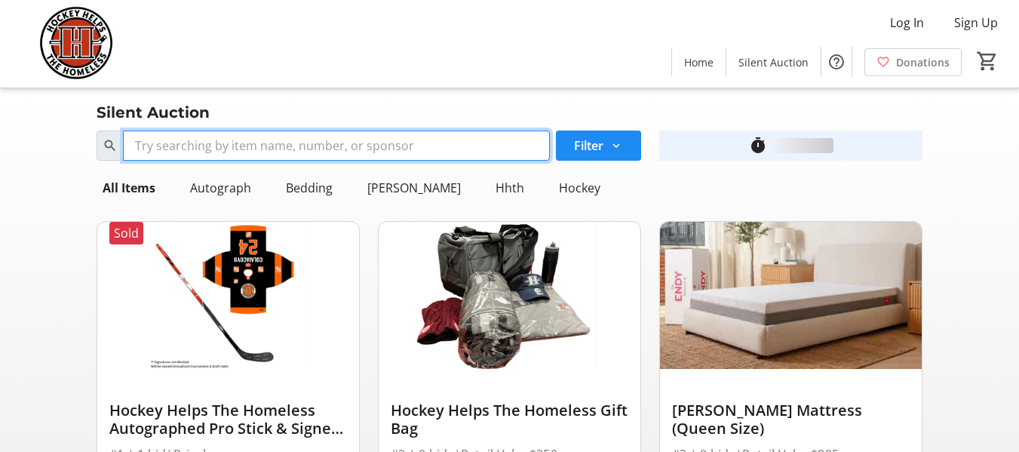
click at [296, 150] on input "Search" at bounding box center [336, 145] width 427 height 30
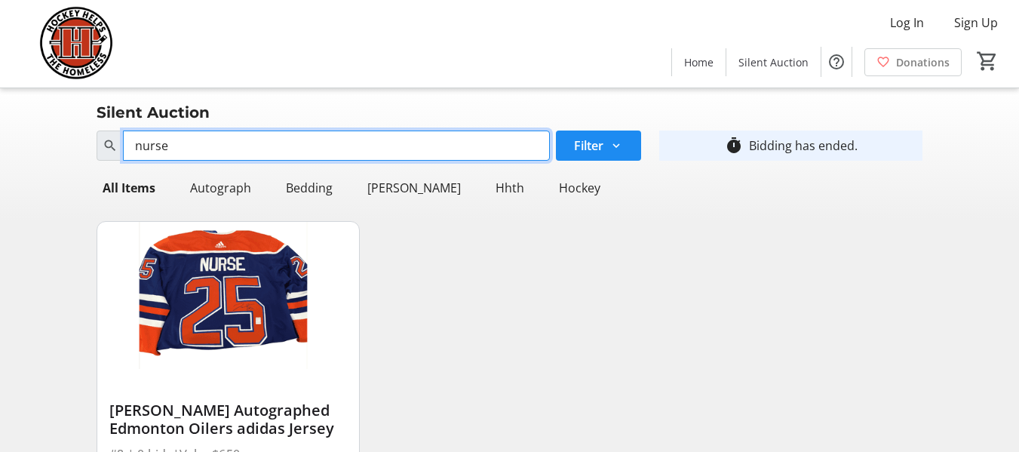
click at [173, 145] on input "nurse" at bounding box center [336, 145] width 427 height 30
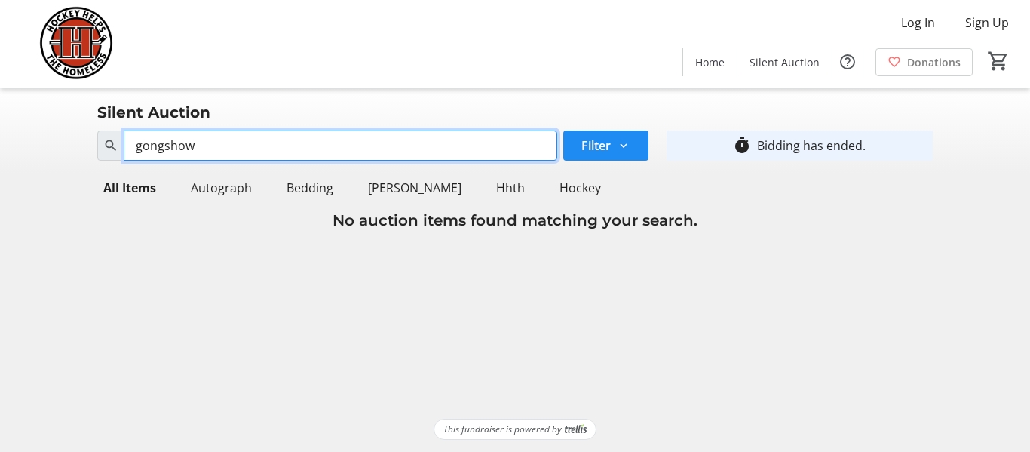
click at [173, 145] on input "gongshow" at bounding box center [340, 145] width 433 height 30
type input "g"
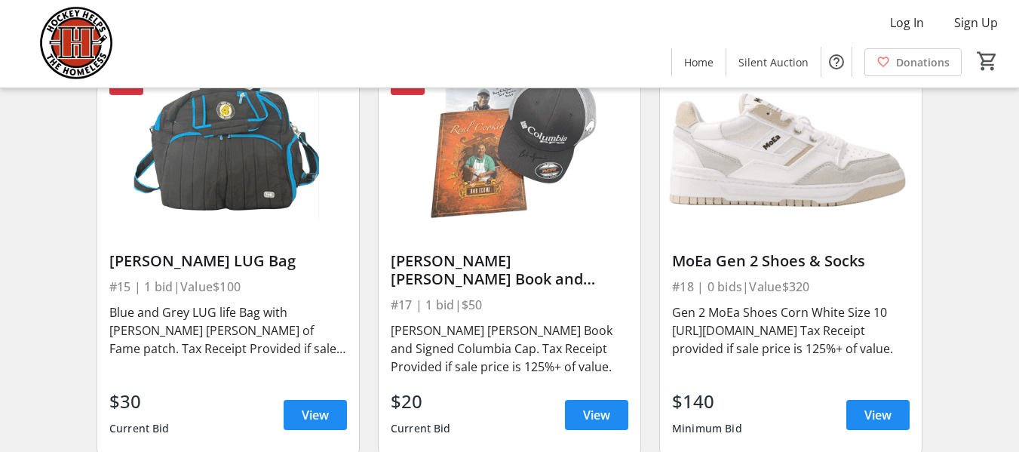
scroll to position [2222, 0]
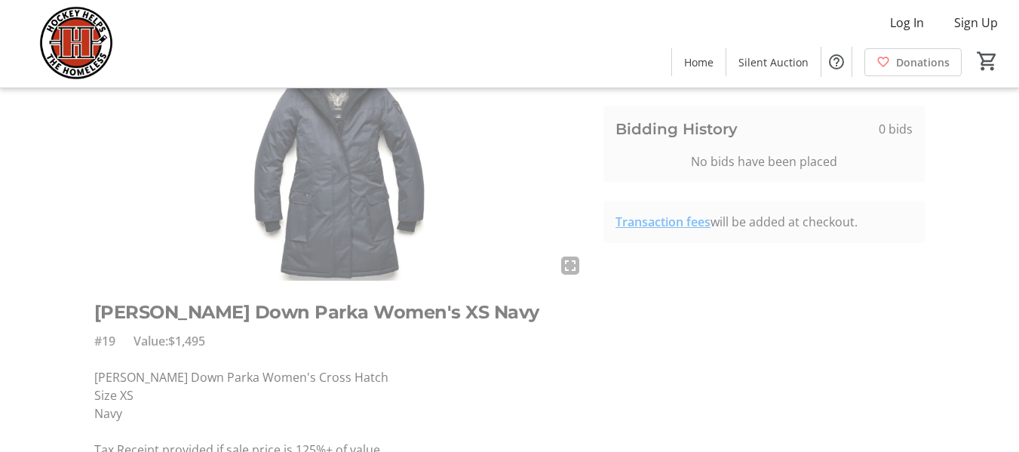
scroll to position [151, 0]
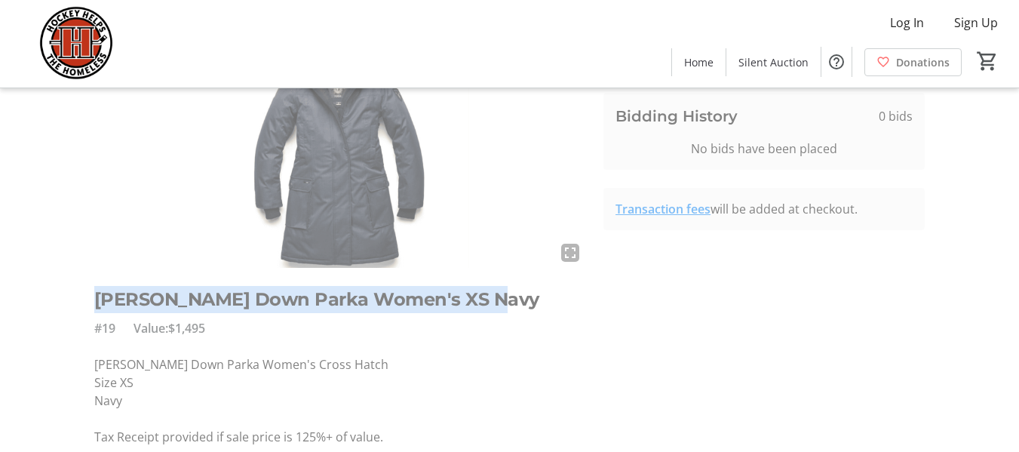
drag, startPoint x: 485, startPoint y: 301, endPoint x: 92, endPoint y: 312, distance: 393.1
click at [90, 314] on tr-auction-item-ui "fullscreen Nobis Abby Down Parka Women's XS Navy #19 Value: $1,495 Nobis Abby D…" at bounding box center [340, 219] width 510 height 454
copy h2 "[PERSON_NAME] Down Parka Women's XS Navy"
click at [578, 248] on div "fullscreen" at bounding box center [340, 130] width 492 height 276
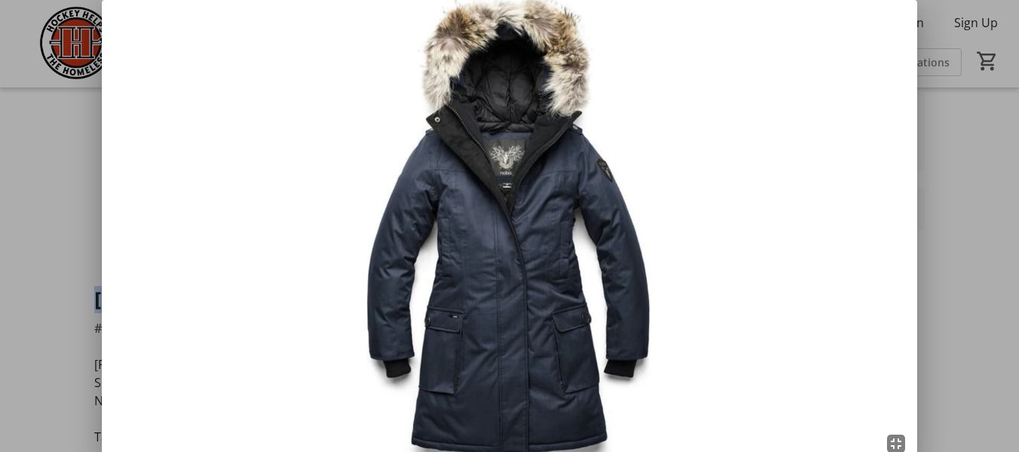
click at [575, 251] on img at bounding box center [509, 229] width 815 height 458
click at [959, 277] on div at bounding box center [509, 226] width 1019 height 452
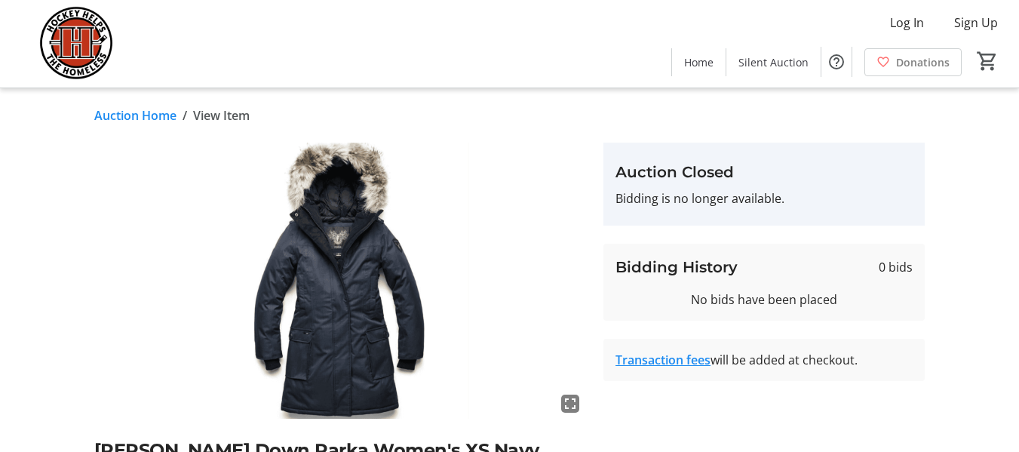
scroll to position [151, 0]
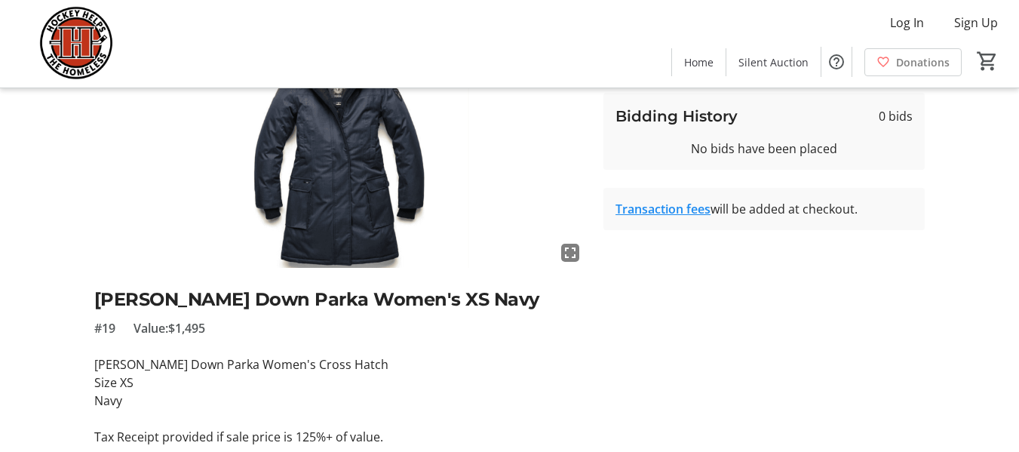
click at [309, 303] on h2 "[PERSON_NAME] Down Parka Women's XS Navy" at bounding box center [340, 299] width 492 height 27
click at [309, 302] on h2 "[PERSON_NAME] Down Parka Women's XS Navy" at bounding box center [340, 299] width 492 height 27
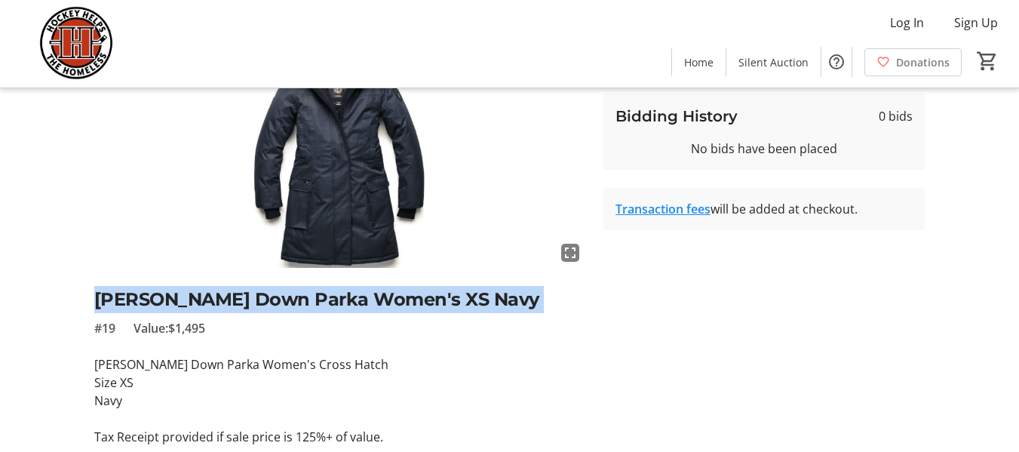
click at [309, 302] on h2 "[PERSON_NAME] Down Parka Women's XS Navy" at bounding box center [340, 299] width 492 height 27
copy h2 "[PERSON_NAME] Down Parka Women's XS Navy"
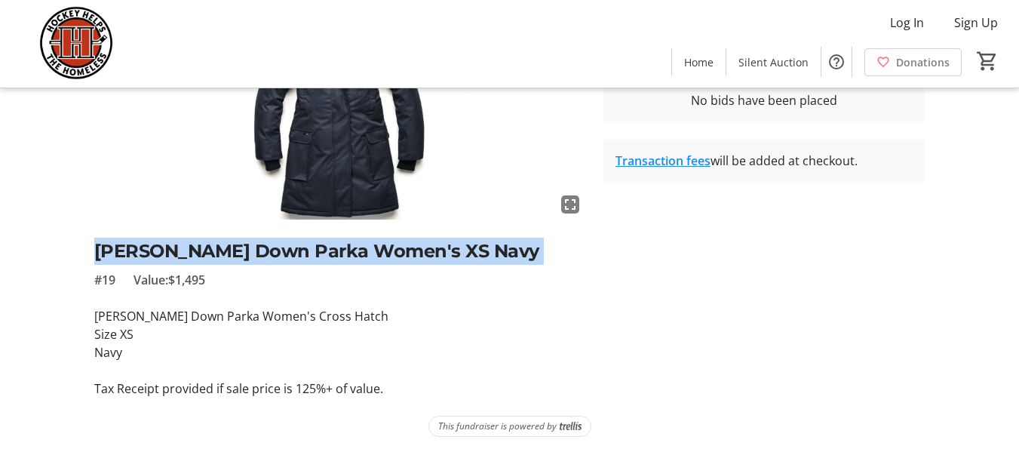
scroll to position [202, 0]
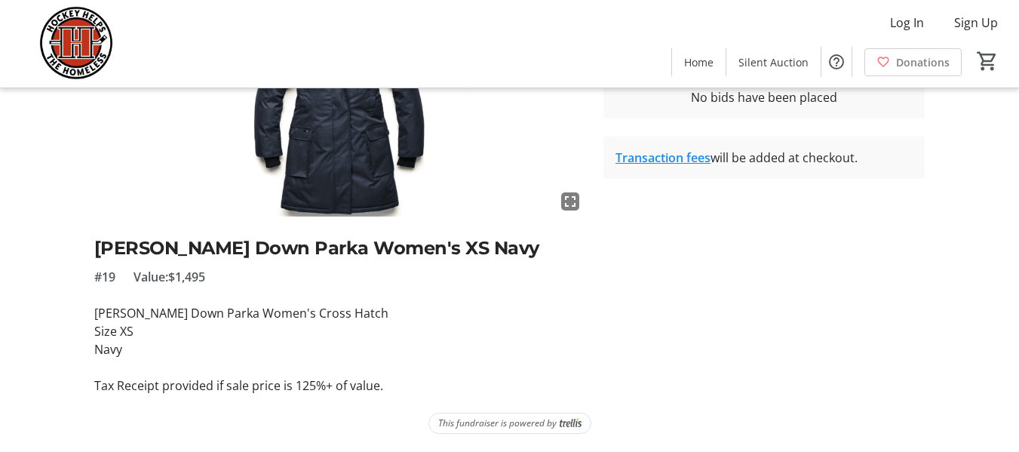
drag, startPoint x: 278, startPoint y: 387, endPoint x: 295, endPoint y: 391, distance: 17.0
click at [278, 387] on p "Tax Receipt provided if sale price is 125%+ of value." at bounding box center [340, 385] width 492 height 18
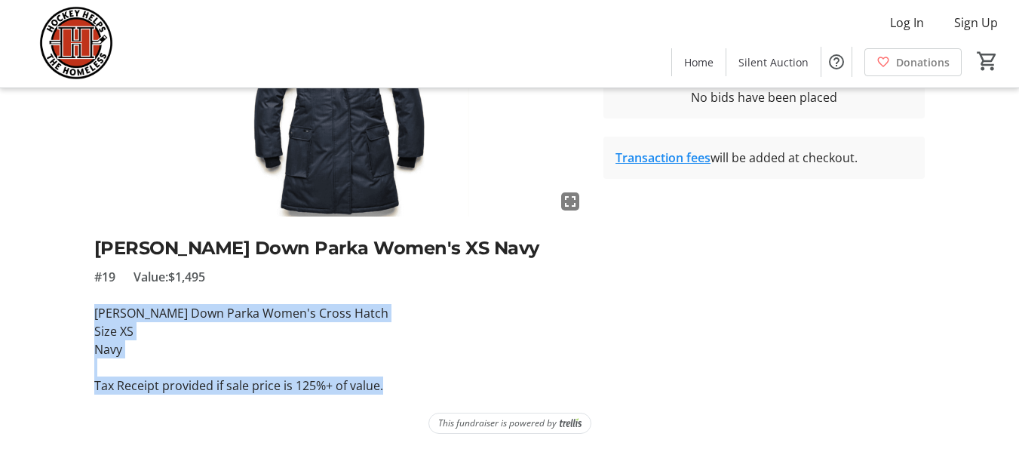
drag, startPoint x: 391, startPoint y: 394, endPoint x: 87, endPoint y: 322, distance: 311.7
click at [87, 322] on tr-auction-item-ui "fullscreen Nobis Abby Down Parka Women's XS Navy #19 Value: $1,495 Nobis Abby D…" at bounding box center [340, 167] width 510 height 454
copy div "Nobis Abby Down Parka Women's Cross Hatch Size XS Navy Tax Receipt provided if …"
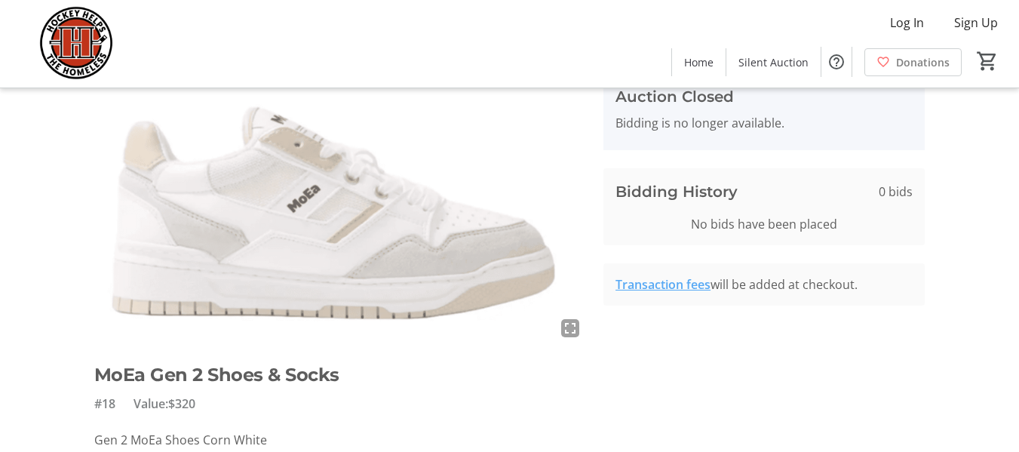
scroll to position [151, 0]
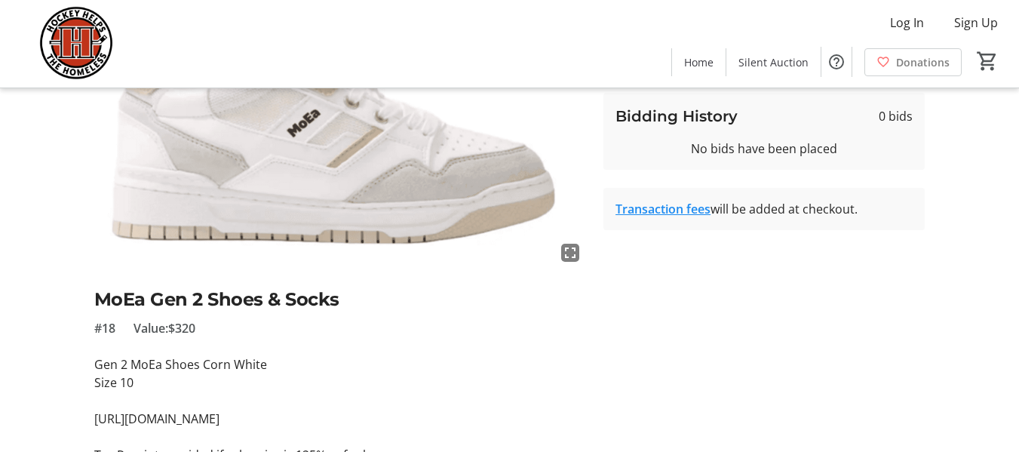
click at [575, 249] on mat-icon "fullscreen" at bounding box center [570, 253] width 18 height 18
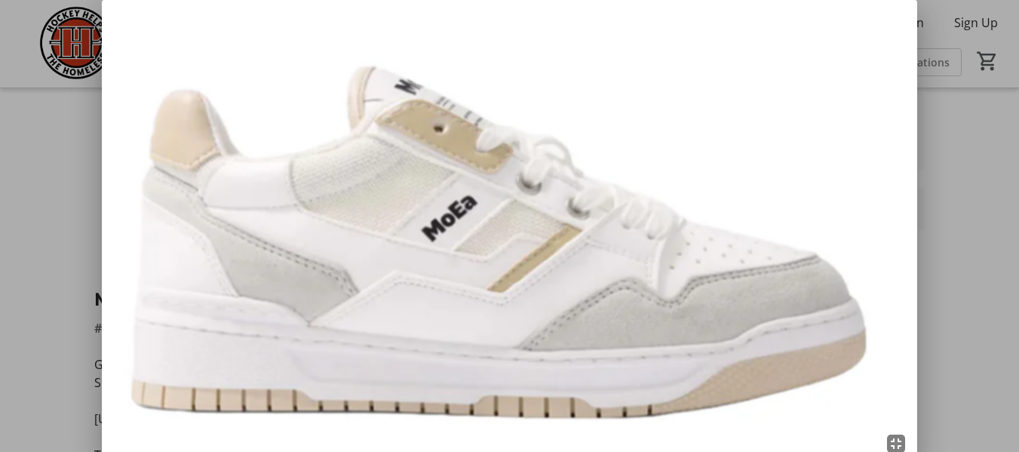
scroll to position [0, 0]
drag, startPoint x: 946, startPoint y: 146, endPoint x: 940, endPoint y: 159, distance: 15.2
click at [948, 147] on div at bounding box center [509, 226] width 1019 height 452
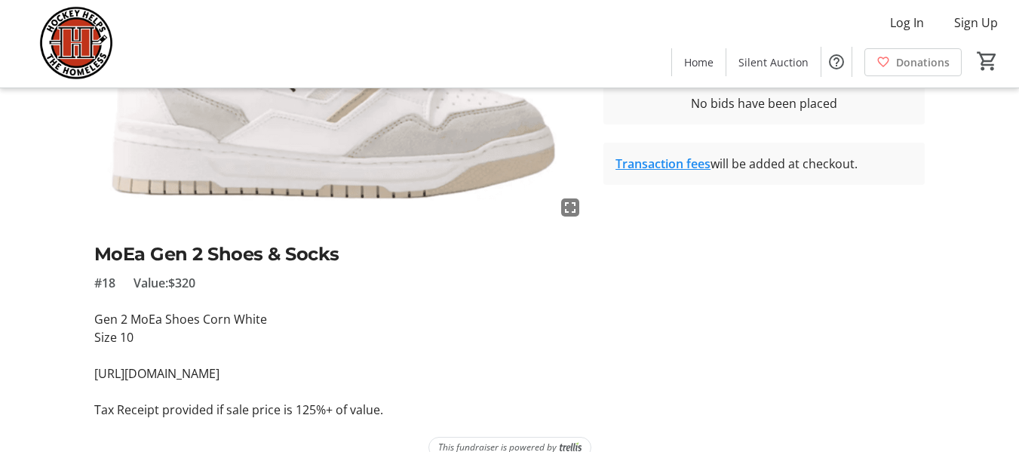
scroll to position [220, 0]
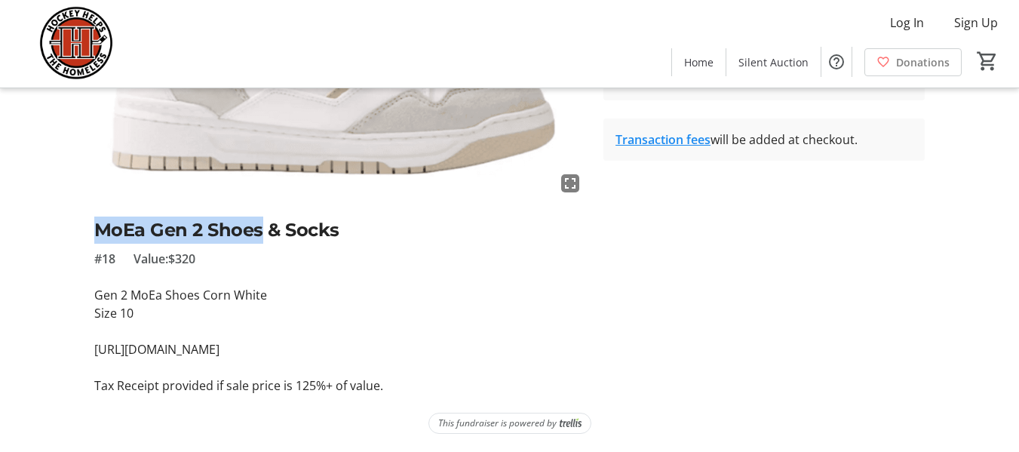
drag, startPoint x: 262, startPoint y: 230, endPoint x: 84, endPoint y: 235, distance: 178.8
click at [84, 235] on div "fullscreen MoEa Gen 2 Shoes & Socks #18 Value: $320 Gen 2 MoEa Shoes Corn White…" at bounding box center [509, 158] width 1019 height 472
copy h2 "MoEa Gen 2 Shoes"
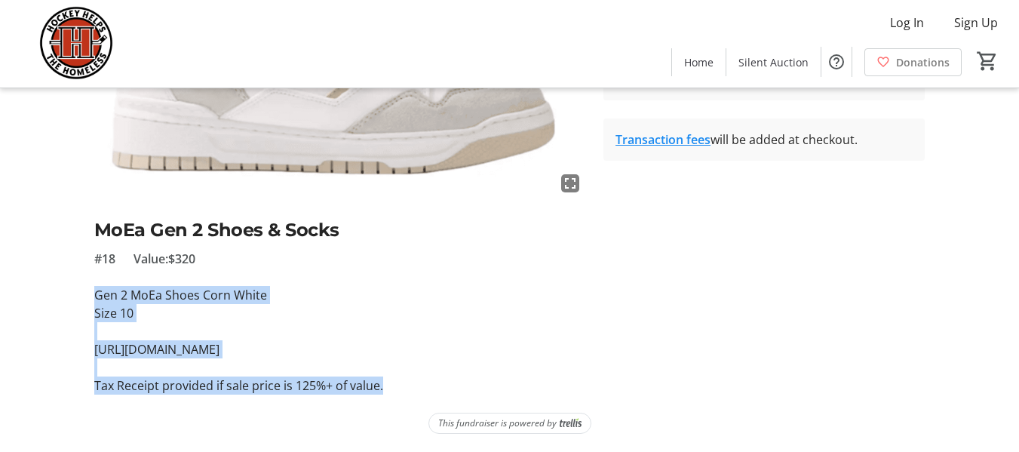
drag, startPoint x: 381, startPoint y: 392, endPoint x: 90, endPoint y: 300, distance: 304.6
click at [90, 300] on tr-auction-item-ui "fullscreen MoEa Gen 2 Shoes & Socks #18 Value: $320 Gen 2 MoEa Shoes Corn White…" at bounding box center [340, 158] width 510 height 472
click at [180, 331] on p at bounding box center [340, 331] width 492 height 18
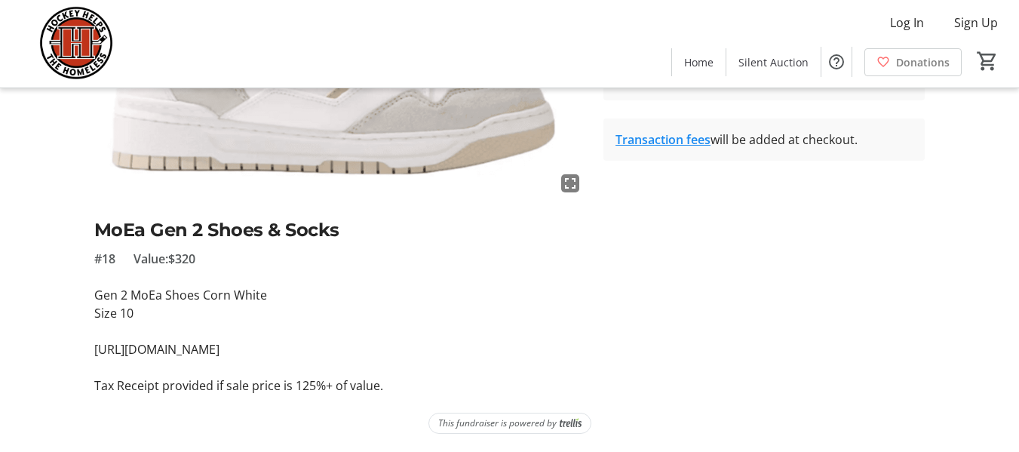
drag, startPoint x: 369, startPoint y: 345, endPoint x: 87, endPoint y: 345, distance: 282.0
click at [87, 345] on tr-auction-item-ui "fullscreen MoEa Gen 2 Shoes & Socks #18 Value: $320 Gen 2 MoEa Shoes Corn White…" at bounding box center [340, 158] width 510 height 472
copy p "[URL][DOMAIN_NAME]"
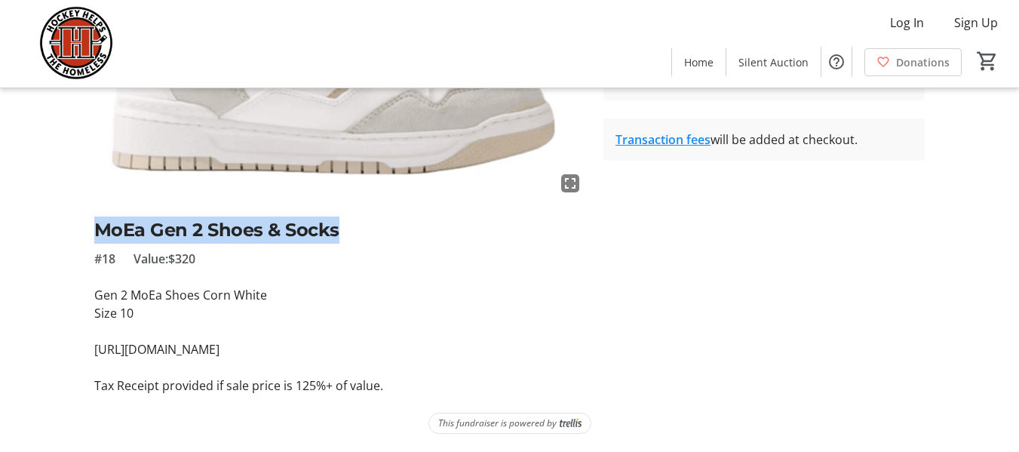
drag, startPoint x: 345, startPoint y: 232, endPoint x: 75, endPoint y: 224, distance: 270.9
click at [75, 224] on div "fullscreen MoEa Gen 2 Shoes & Socks #18 Value: $320 Gen 2 MoEa Shoes Corn White…" at bounding box center [509, 158] width 1019 height 472
copy h2 "MoEa Gen 2 Shoes & Socks"
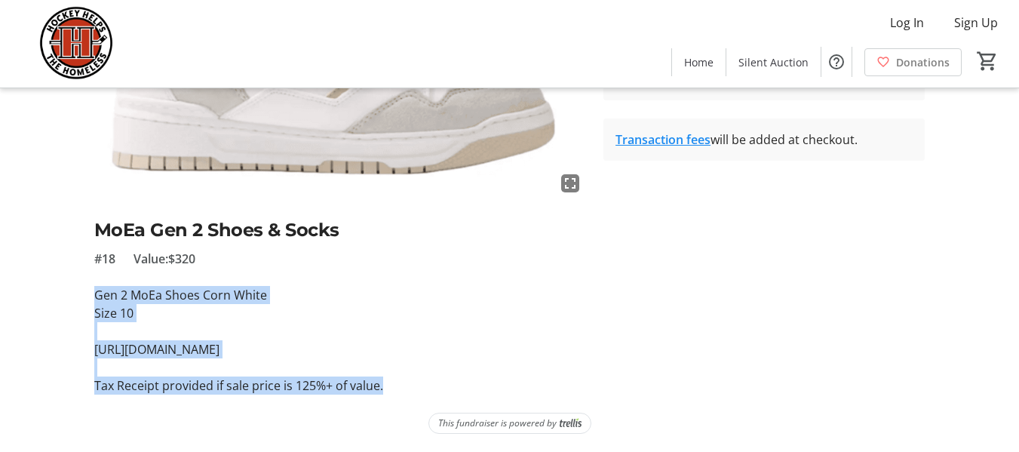
drag, startPoint x: 382, startPoint y: 388, endPoint x: 91, endPoint y: 292, distance: 306.7
click at [91, 292] on tr-auction-item-ui "fullscreen MoEa Gen 2 Shoes & Socks #18 Value: $320 Gen 2 MoEa Shoes Corn White…" at bounding box center [340, 158] width 510 height 472
copy div "Gen 2 MoEa Shoes Corn White Size 10 [URL][DOMAIN_NAME] Tax Receipt provided if …"
